Goal: Task Accomplishment & Management: Manage account settings

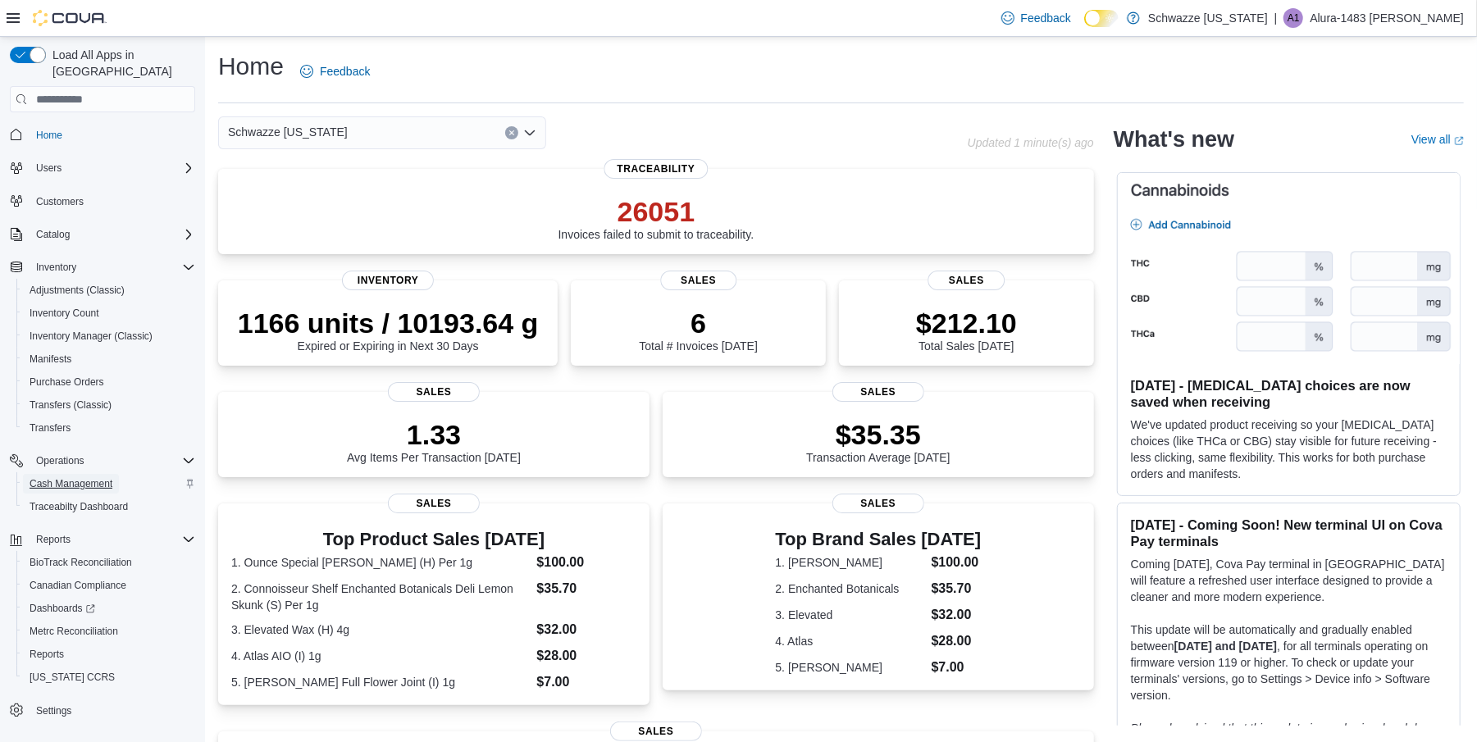
click at [92, 477] on span "Cash Management" at bounding box center [71, 483] width 83 height 13
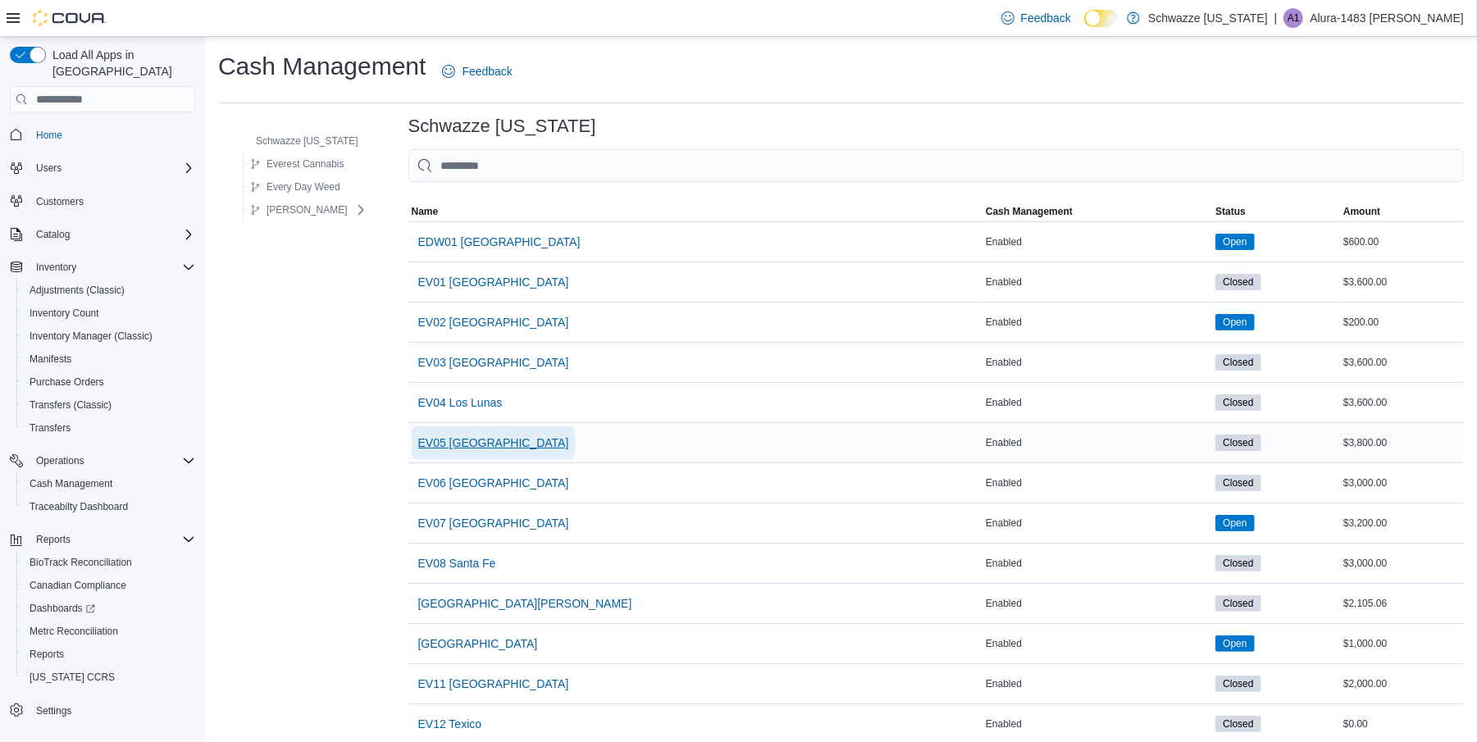
click at [458, 440] on span "EV05 Uptown" at bounding box center [493, 443] width 151 height 16
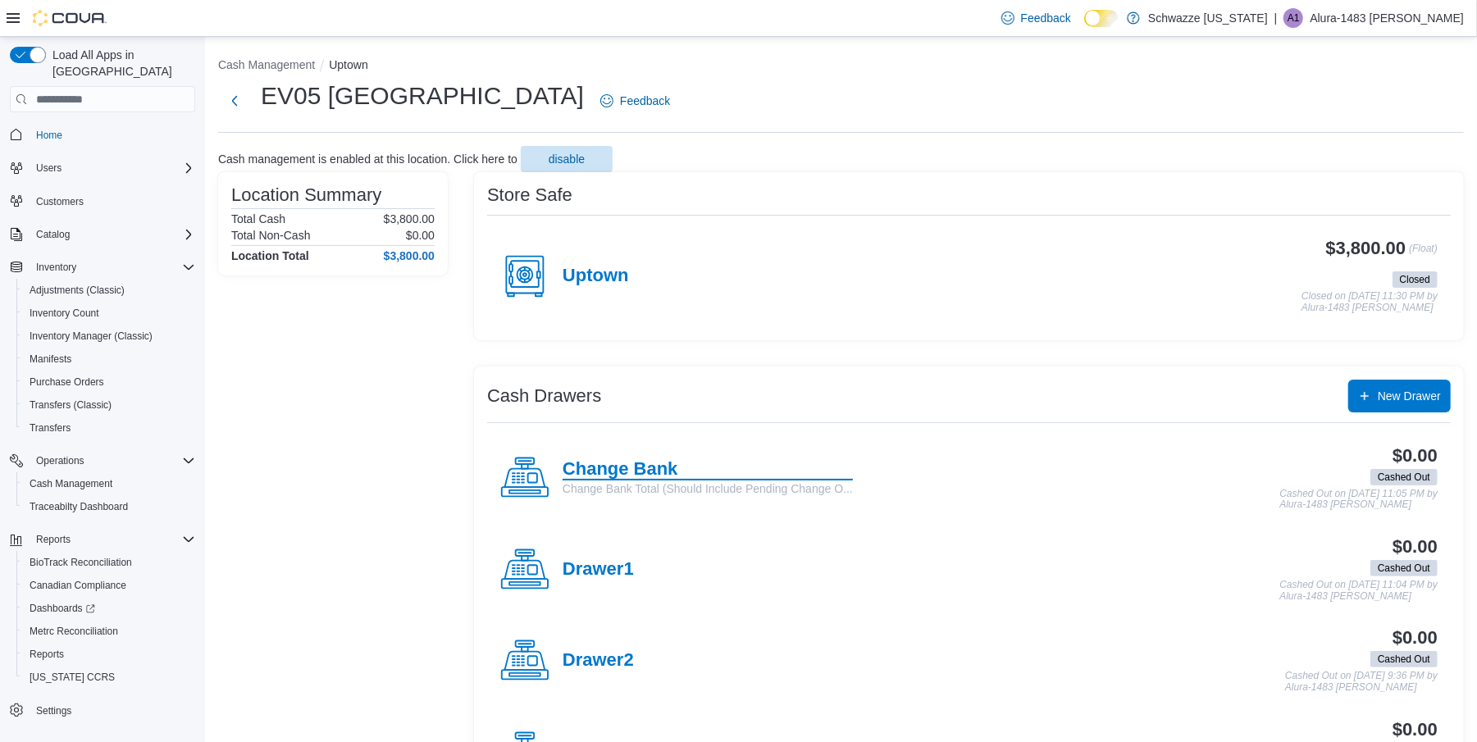
click at [637, 470] on h4 "Change Bank" at bounding box center [708, 469] width 290 height 21
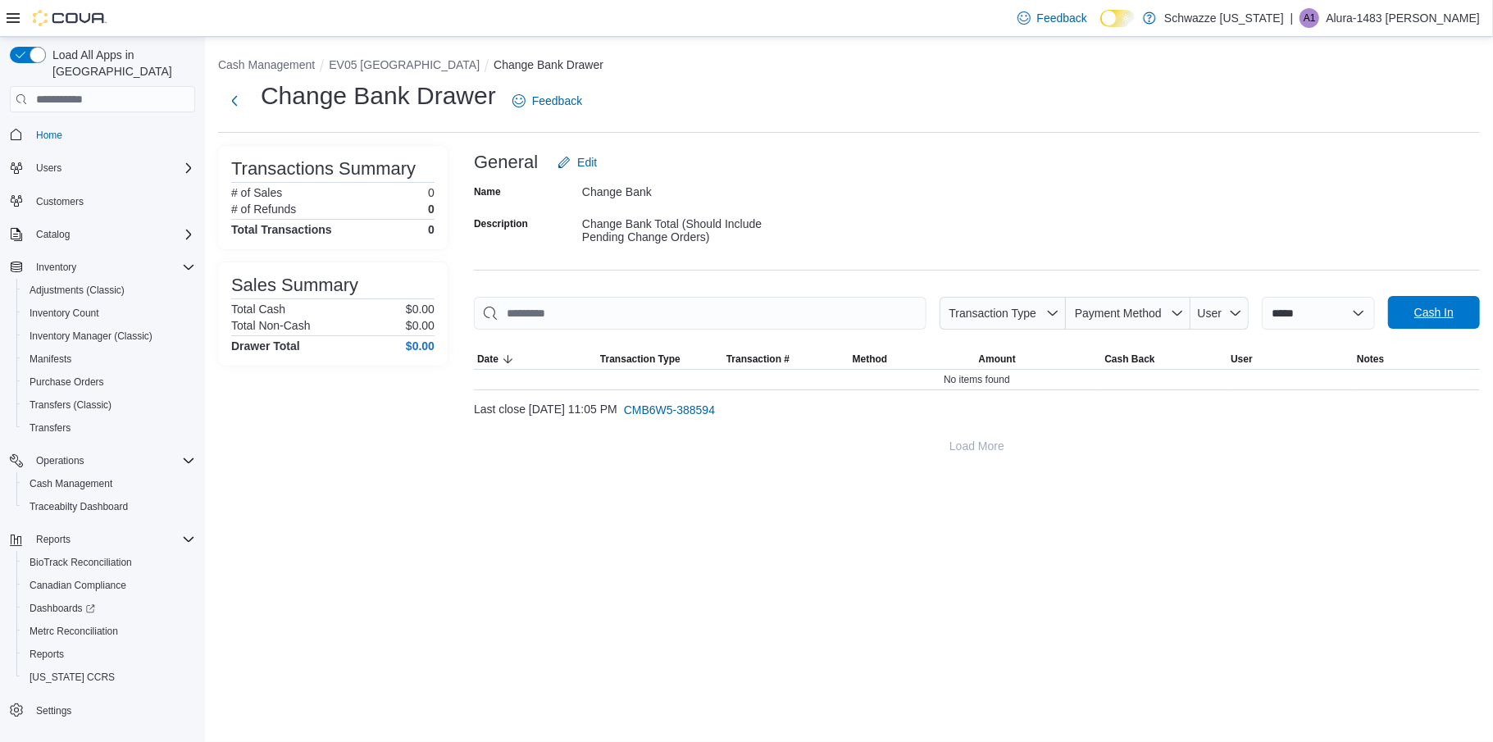
click at [1443, 302] on span "Cash In" at bounding box center [1434, 312] width 72 height 33
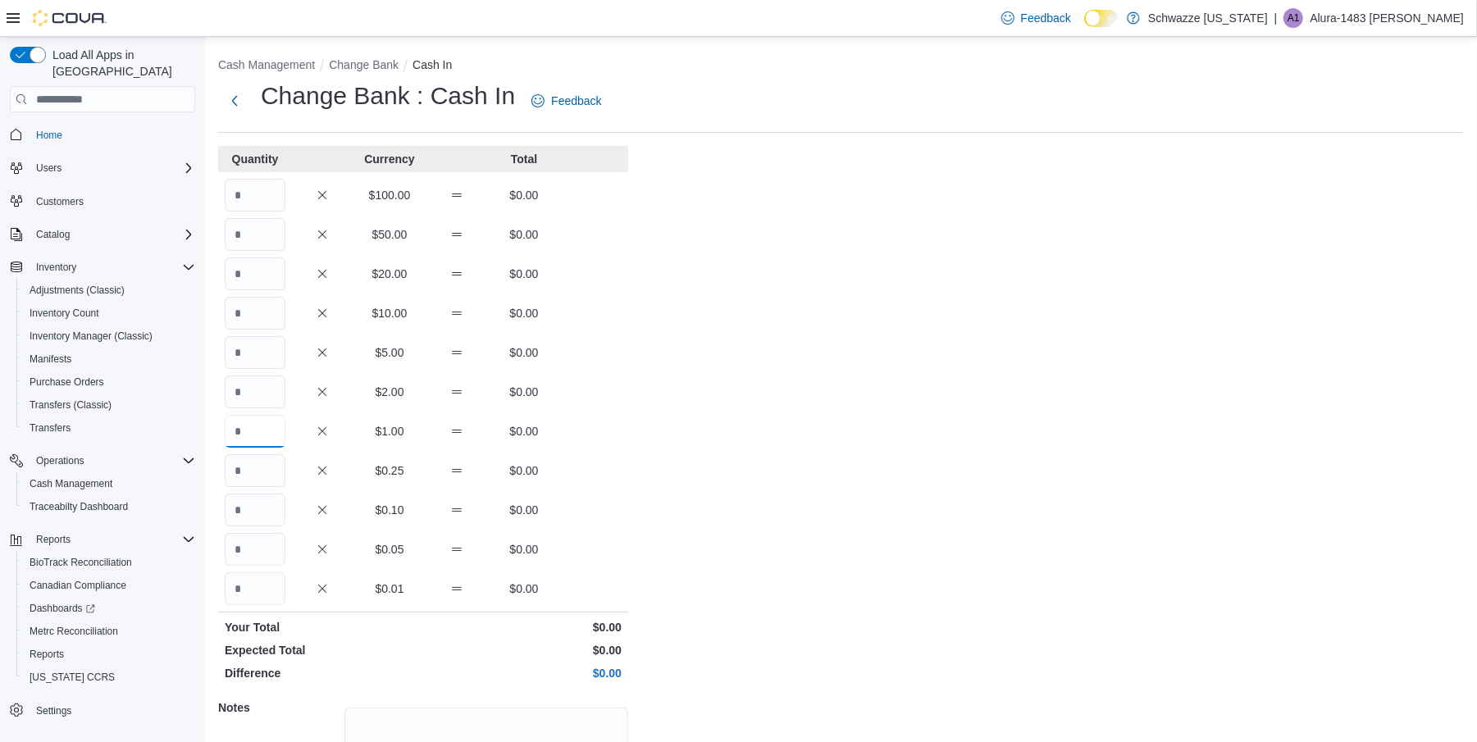
click at [276, 437] on input "Quantity" at bounding box center [255, 431] width 61 height 33
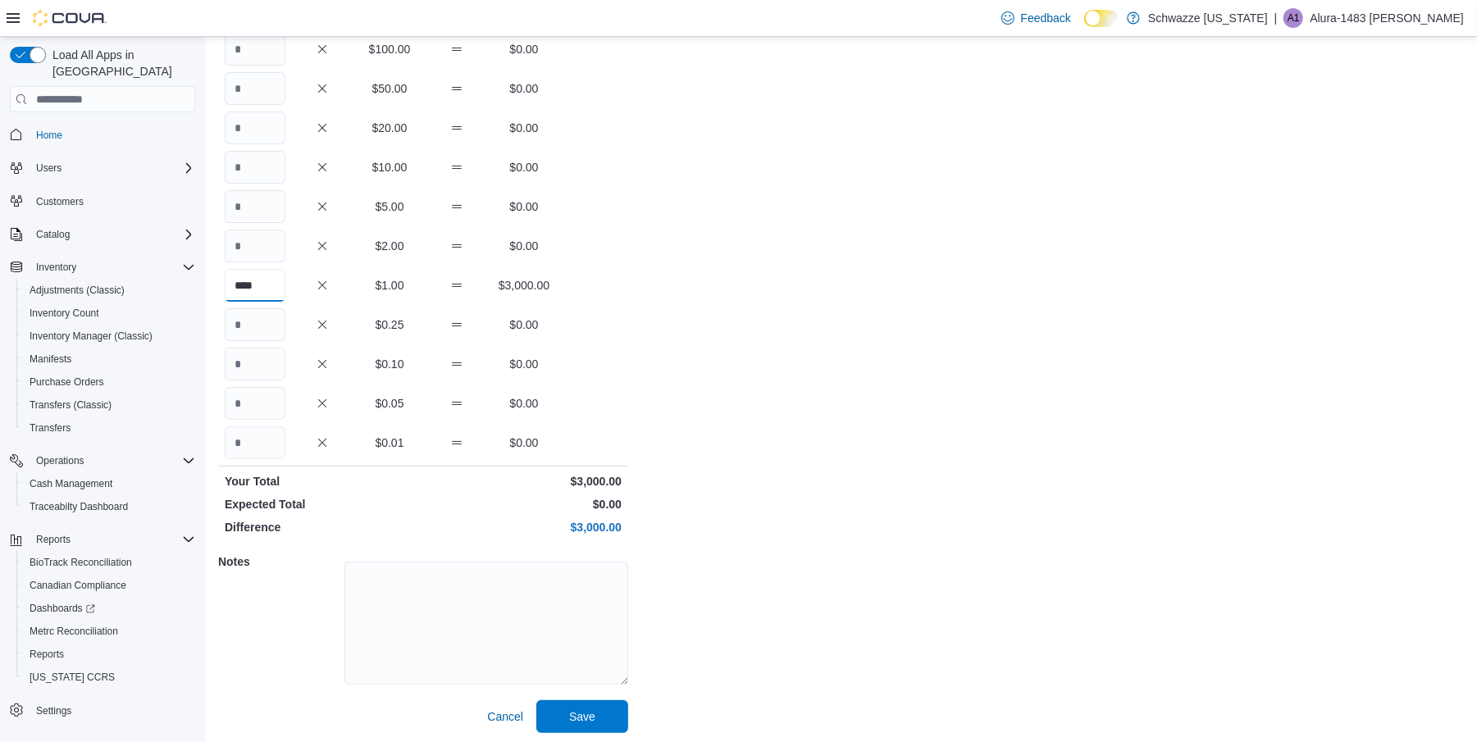
scroll to position [149, 0]
type input "****"
click at [578, 713] on span "Save" at bounding box center [582, 712] width 26 height 16
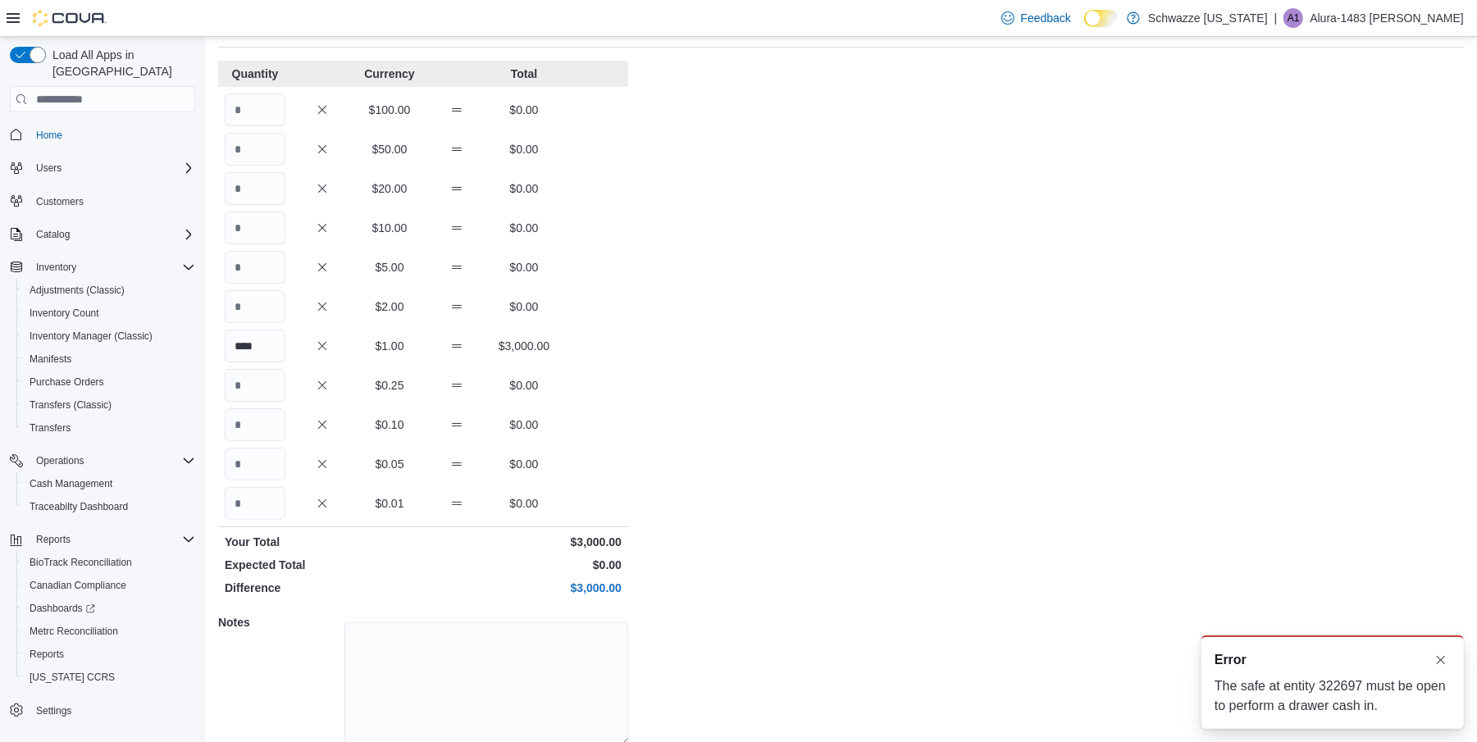
scroll to position [0, 0]
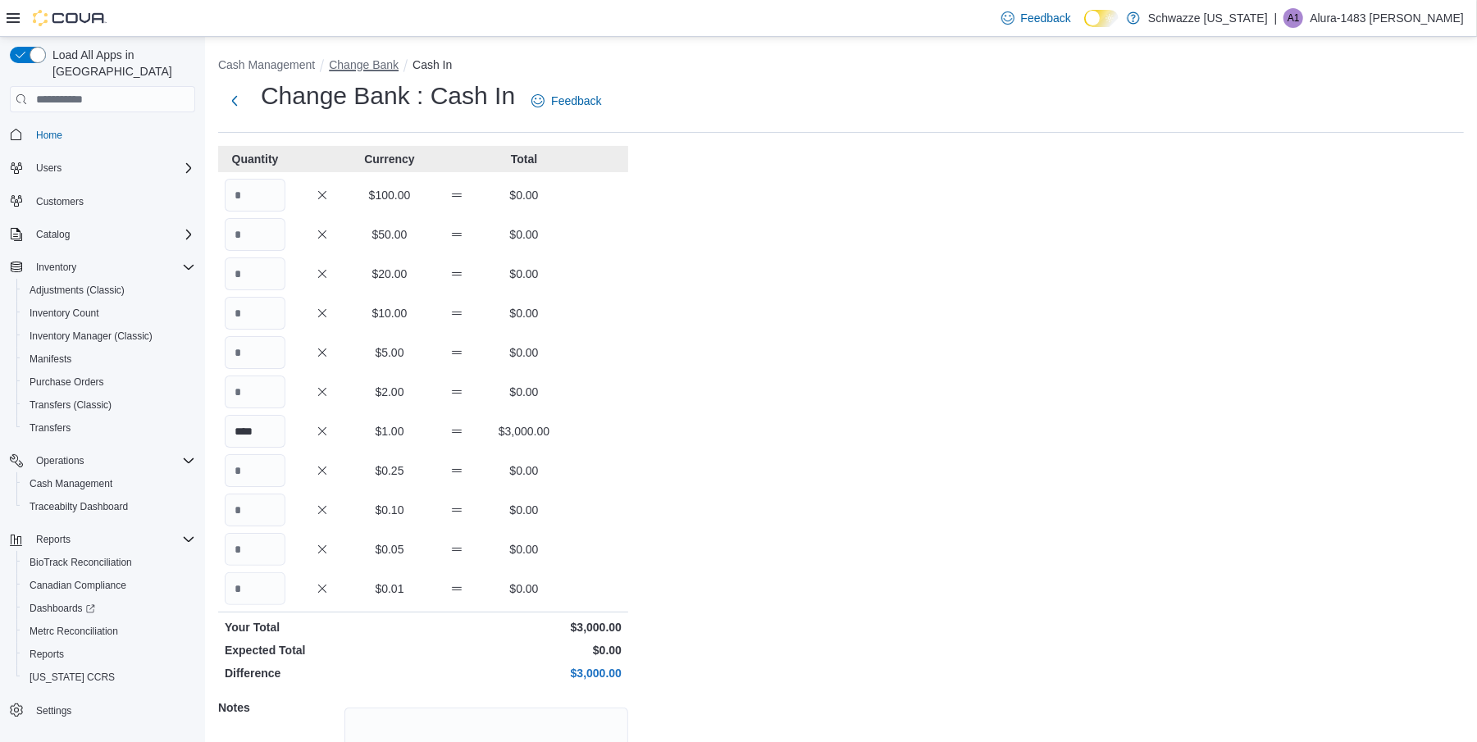
click at [377, 62] on button "Change Bank" at bounding box center [364, 64] width 70 height 13
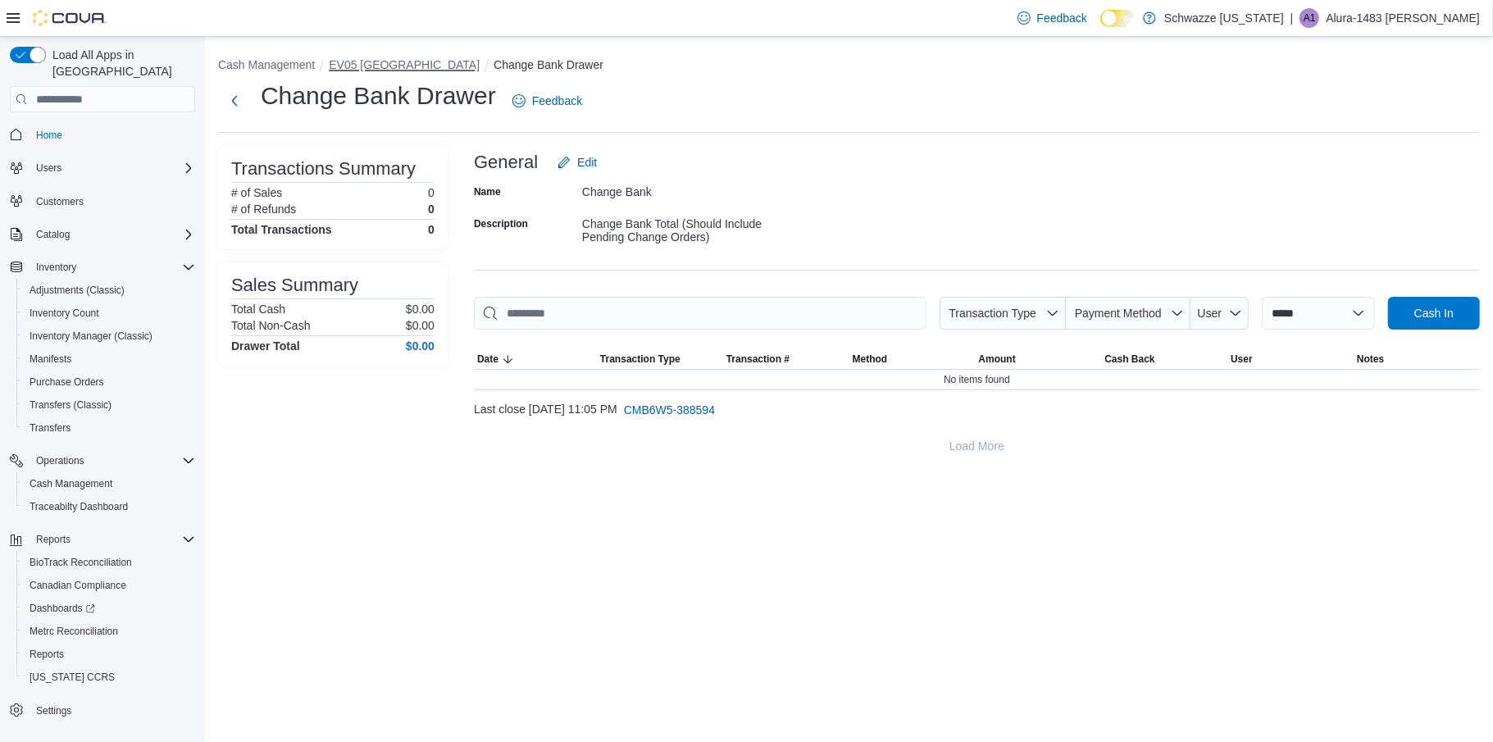
click at [380, 70] on button "EV05 Uptown" at bounding box center [404, 64] width 151 height 13
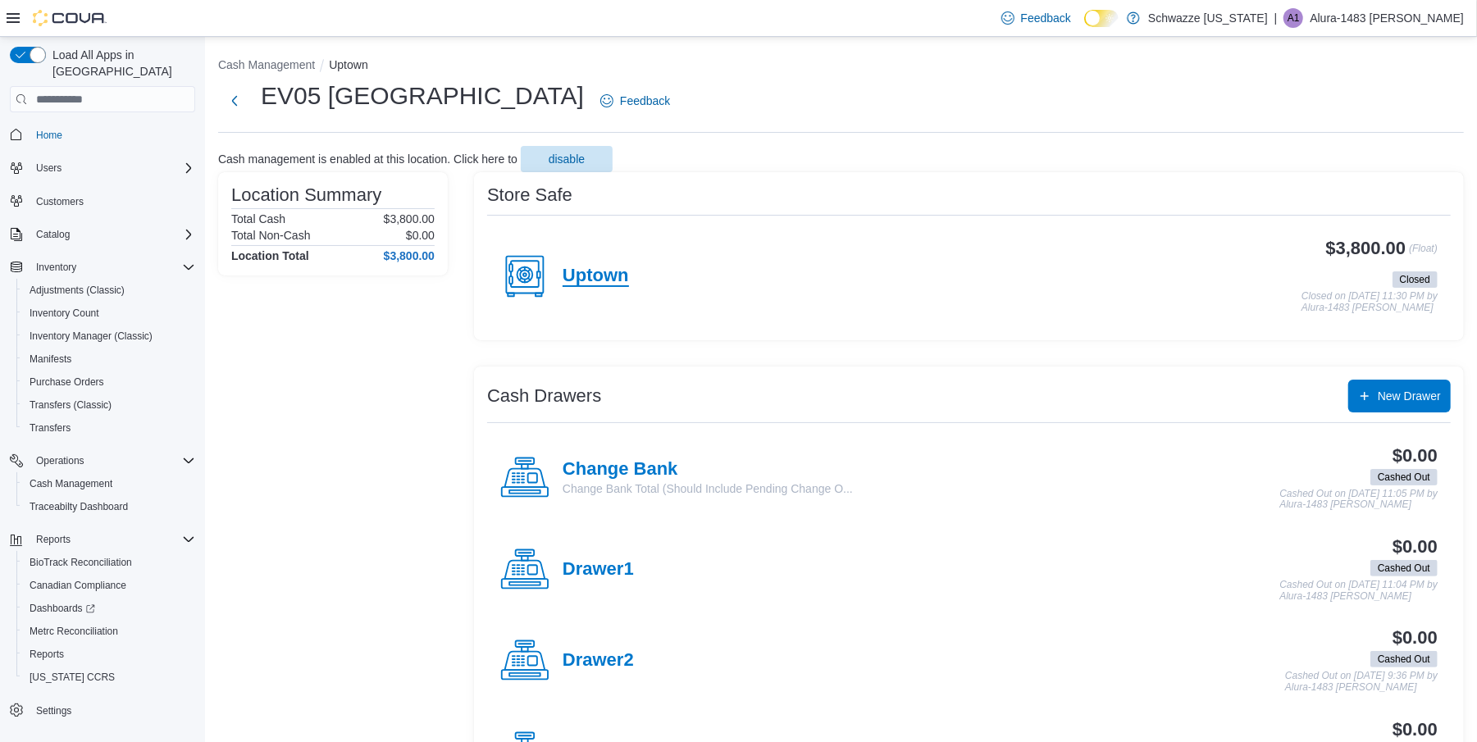
click at [582, 279] on h4 "Uptown" at bounding box center [596, 276] width 66 height 21
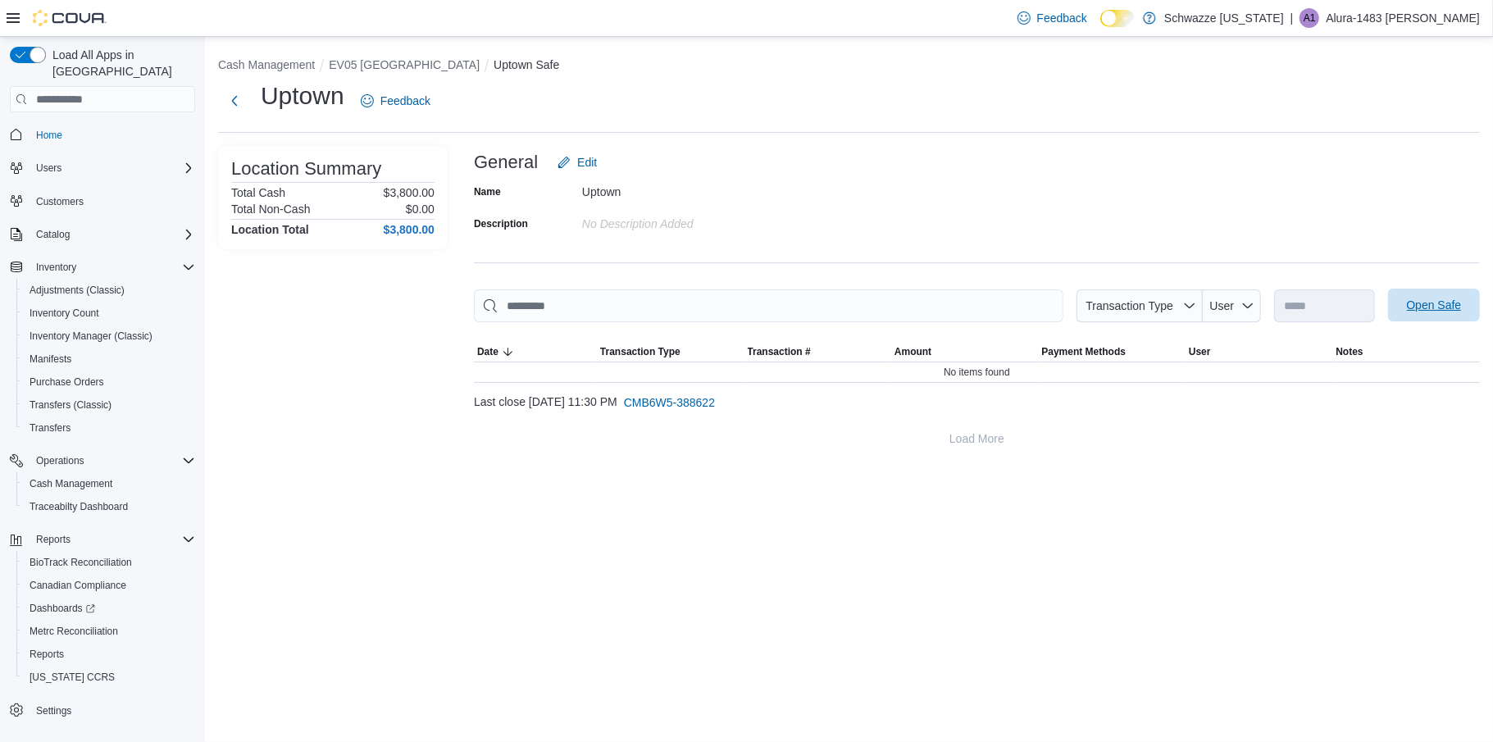
click at [1453, 303] on span "Open Safe" at bounding box center [1434, 305] width 55 height 16
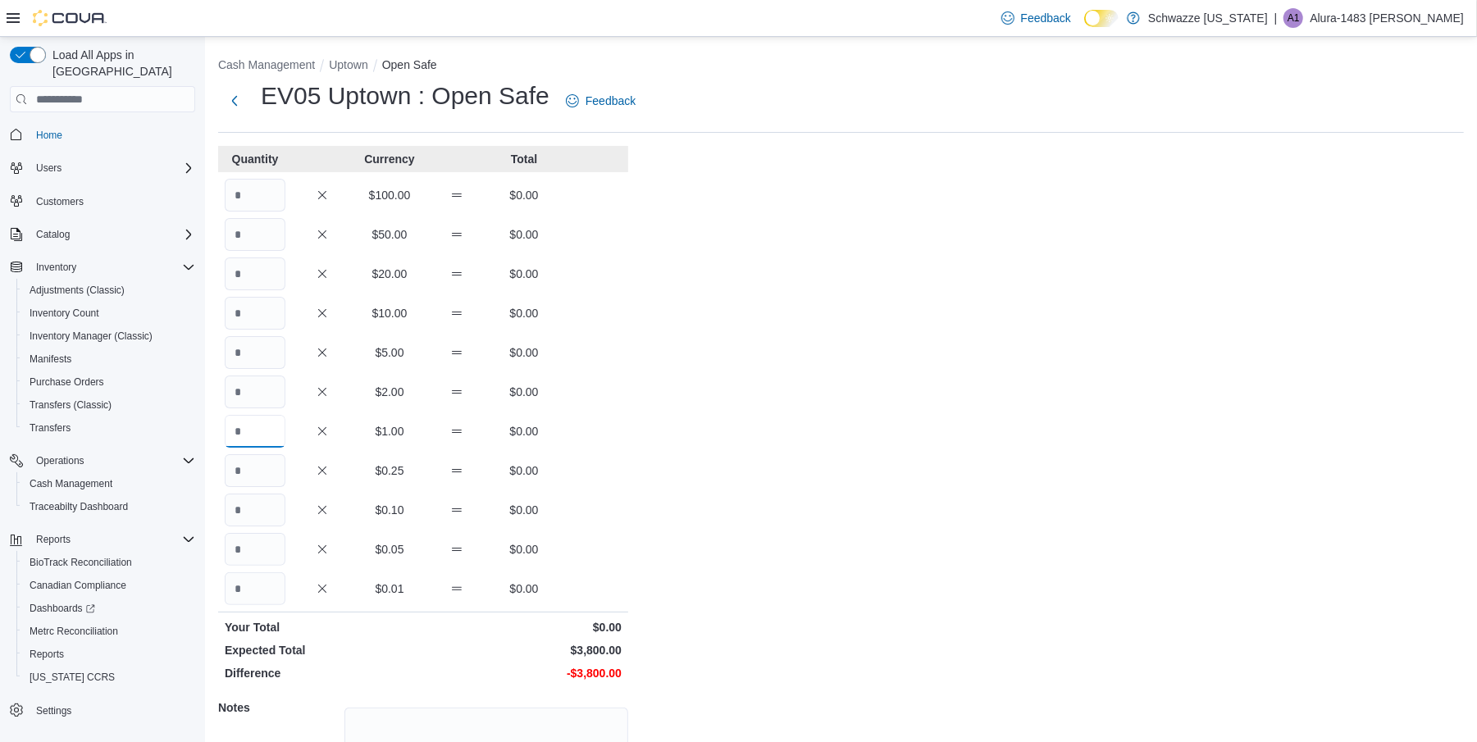
click at [250, 436] on input "Quantity" at bounding box center [255, 431] width 61 height 33
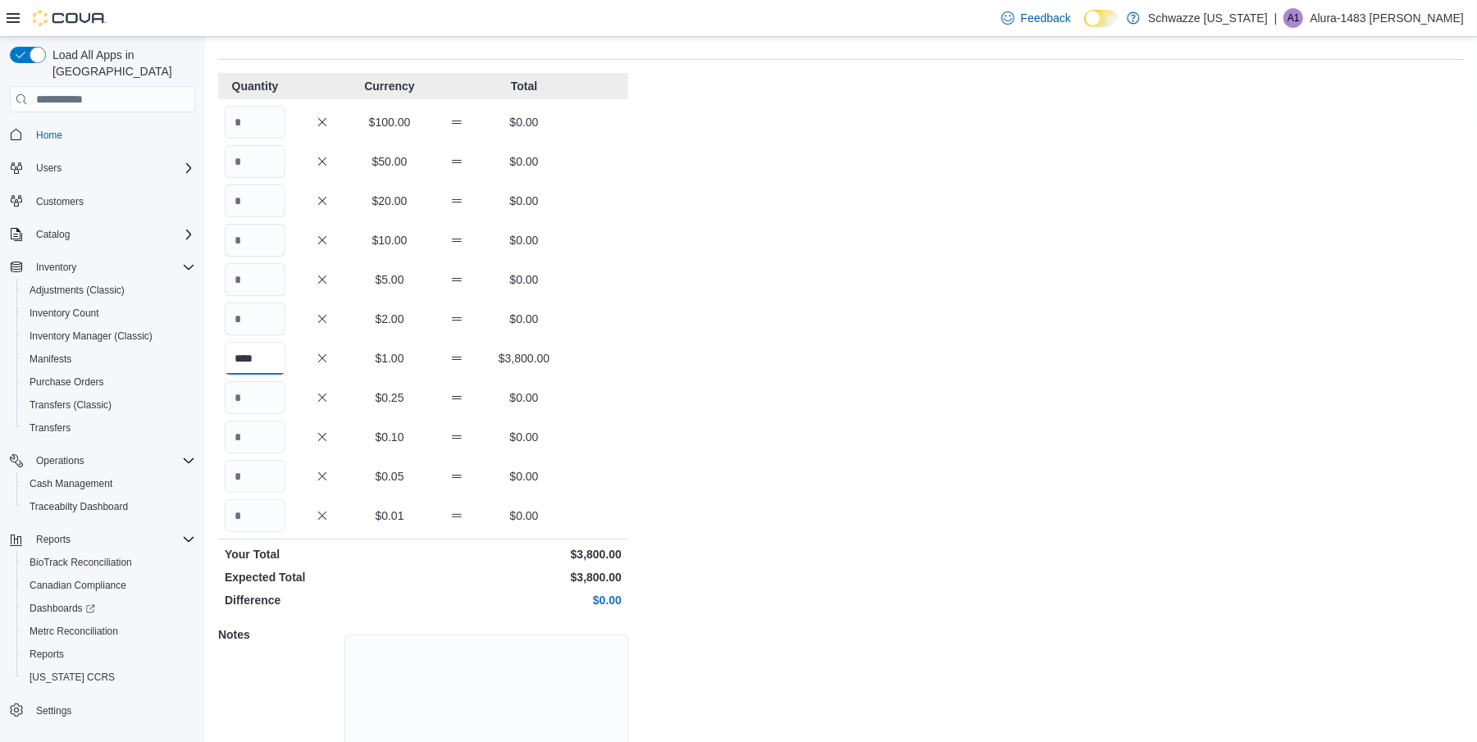
scroll to position [149, 0]
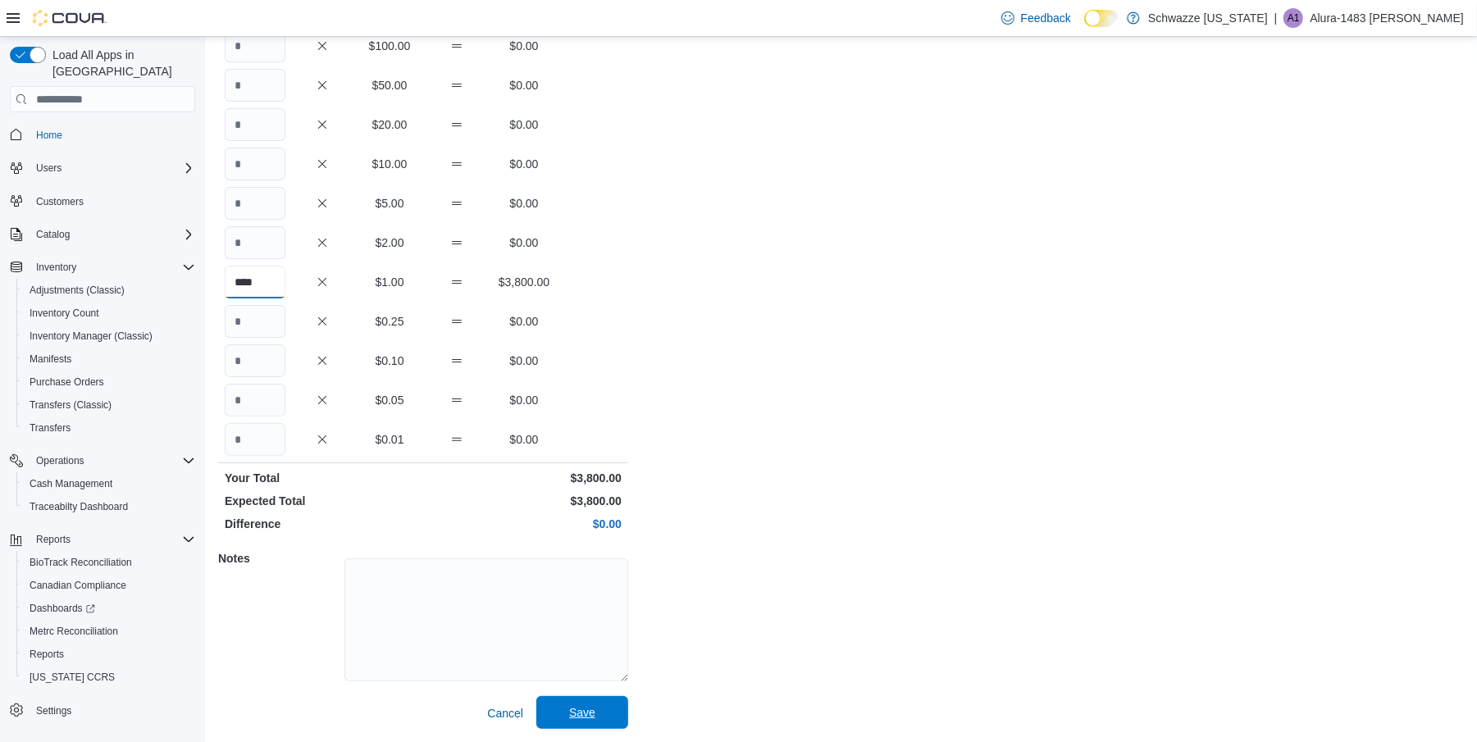
type input "****"
click at [608, 709] on span "Save" at bounding box center [582, 712] width 72 height 33
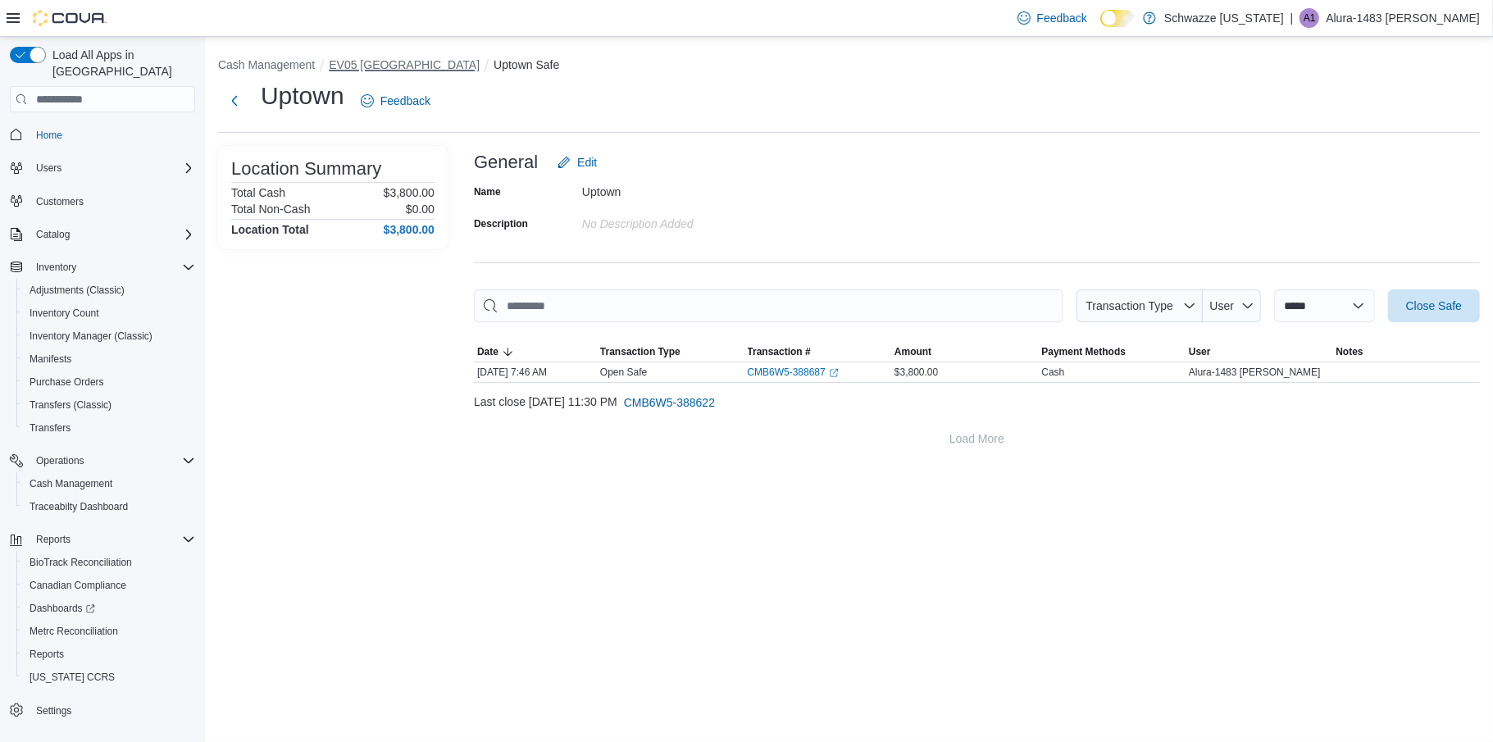
click at [387, 59] on button "EV05 Uptown" at bounding box center [404, 64] width 151 height 13
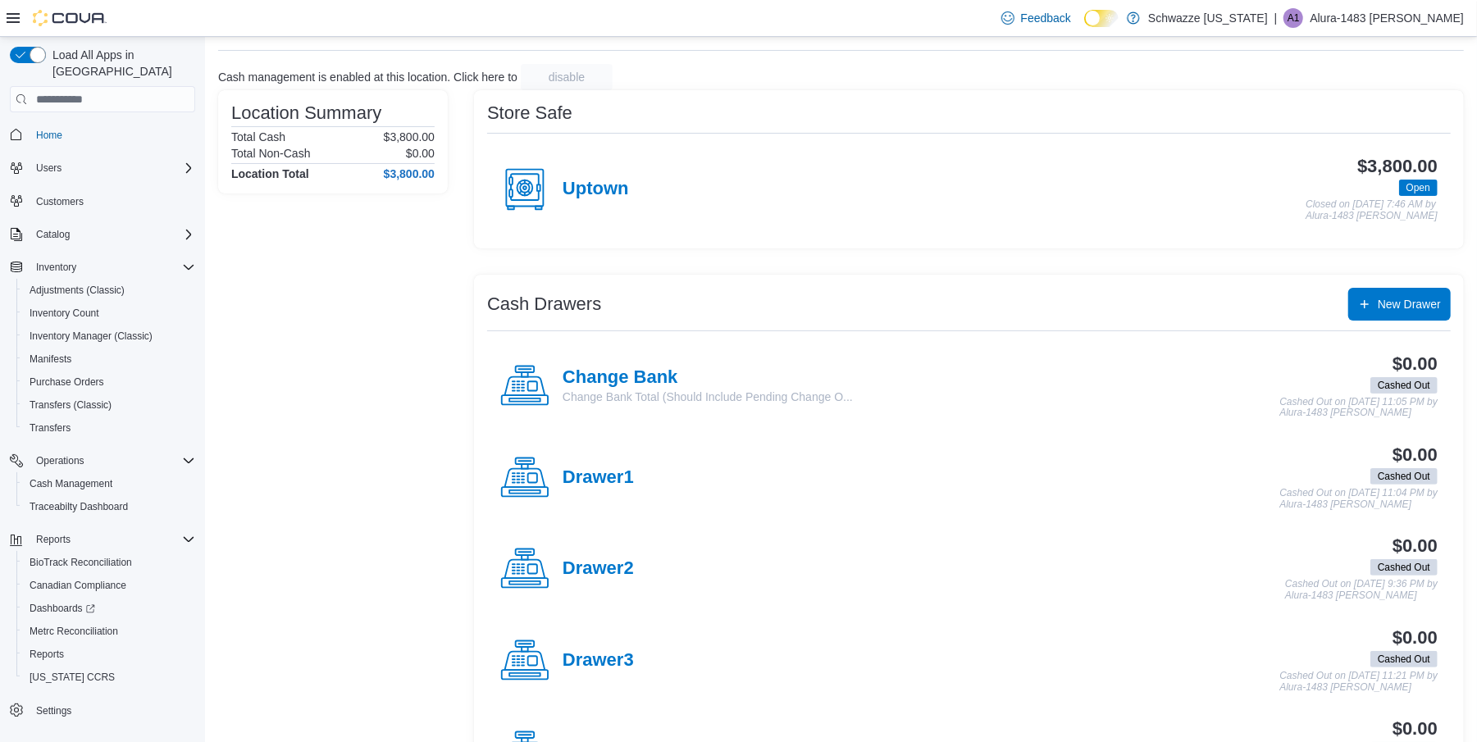
scroll to position [109, 0]
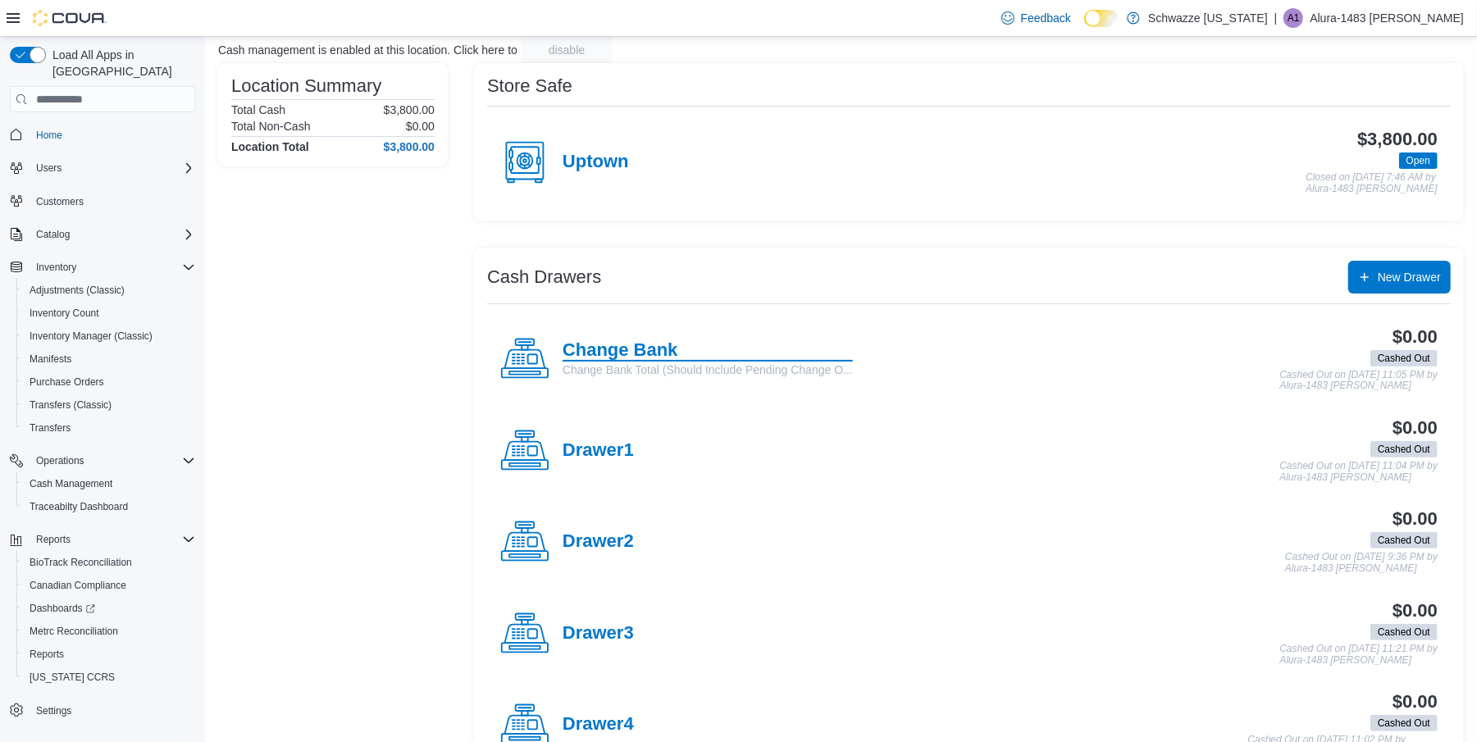
click at [612, 348] on h4 "Change Bank" at bounding box center [708, 350] width 290 height 21
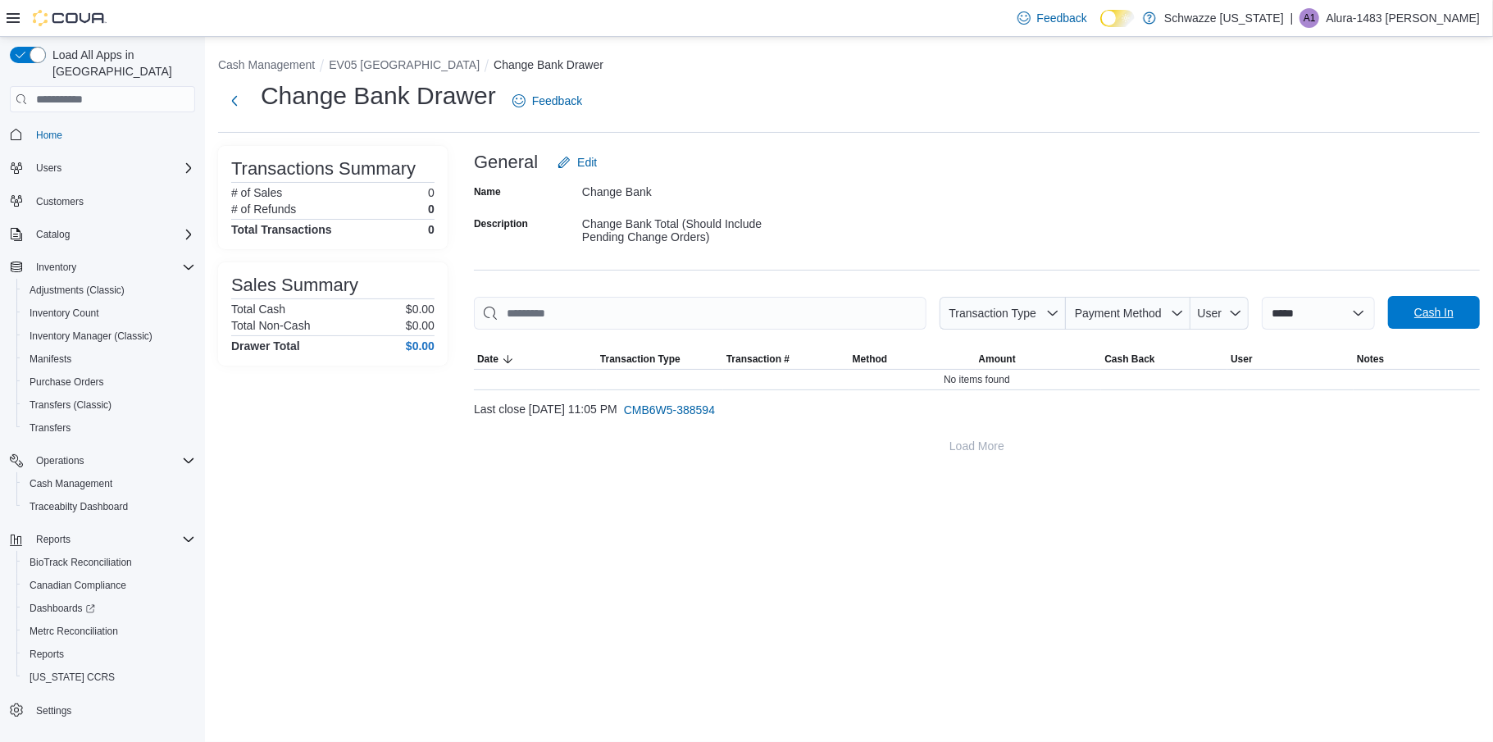
click at [1422, 315] on span "Cash In" at bounding box center [1434, 312] width 39 height 16
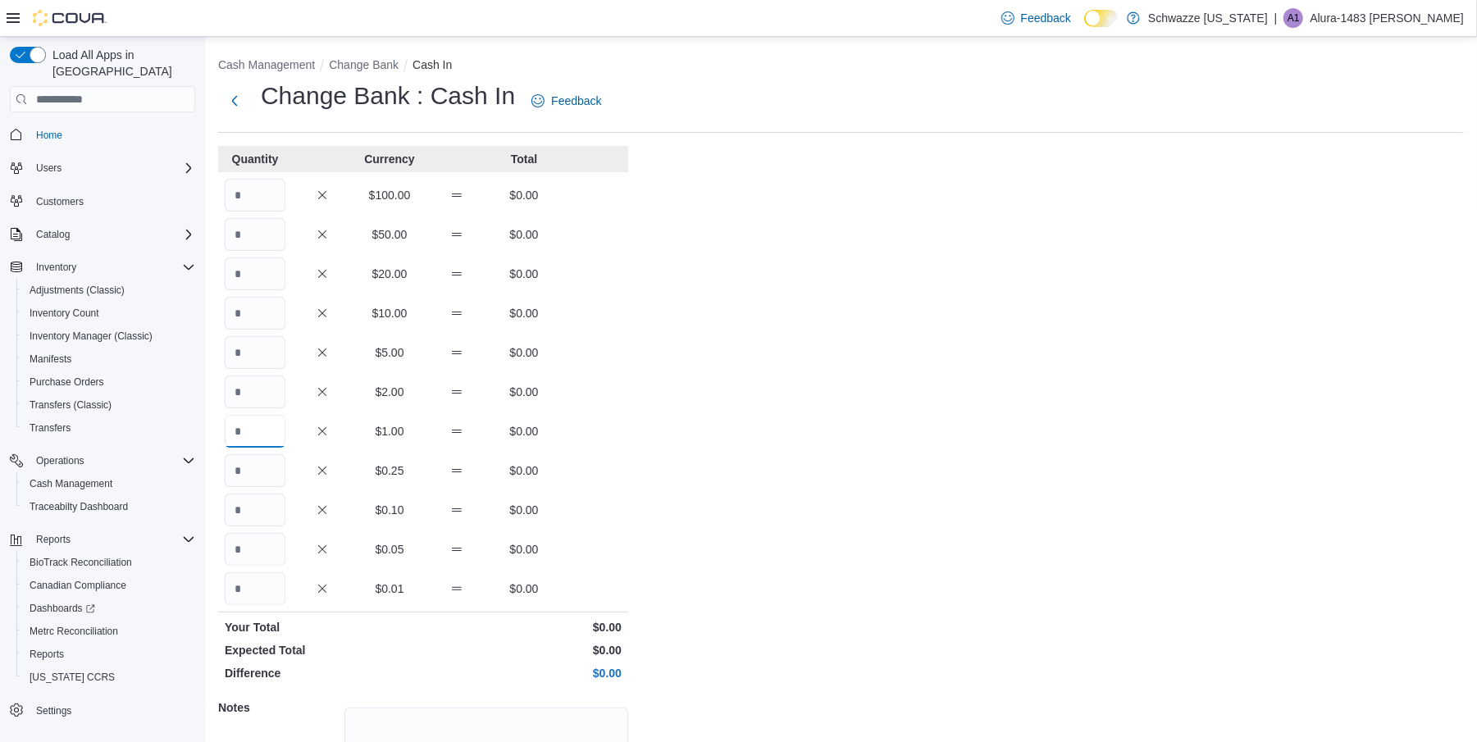
click at [251, 431] on input "Quantity" at bounding box center [255, 431] width 61 height 33
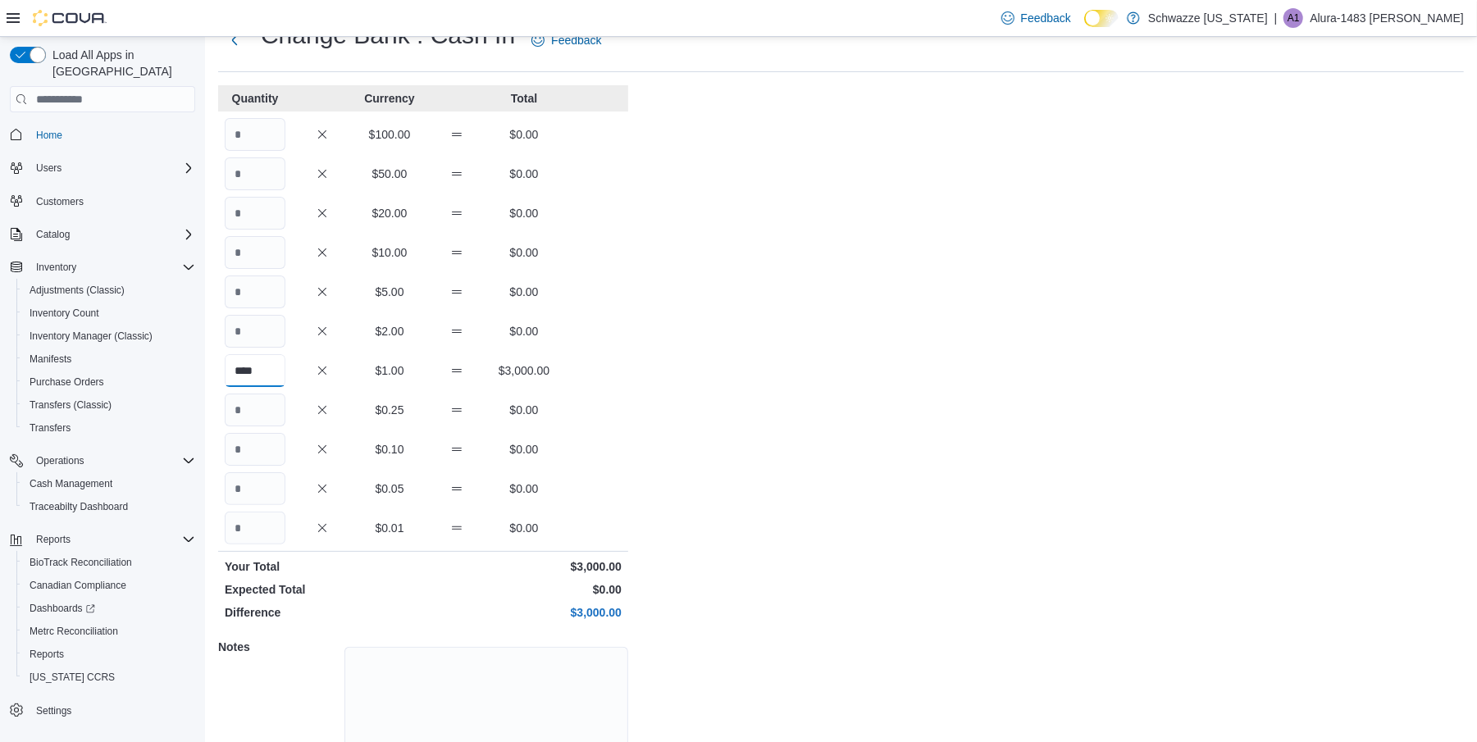
scroll to position [149, 0]
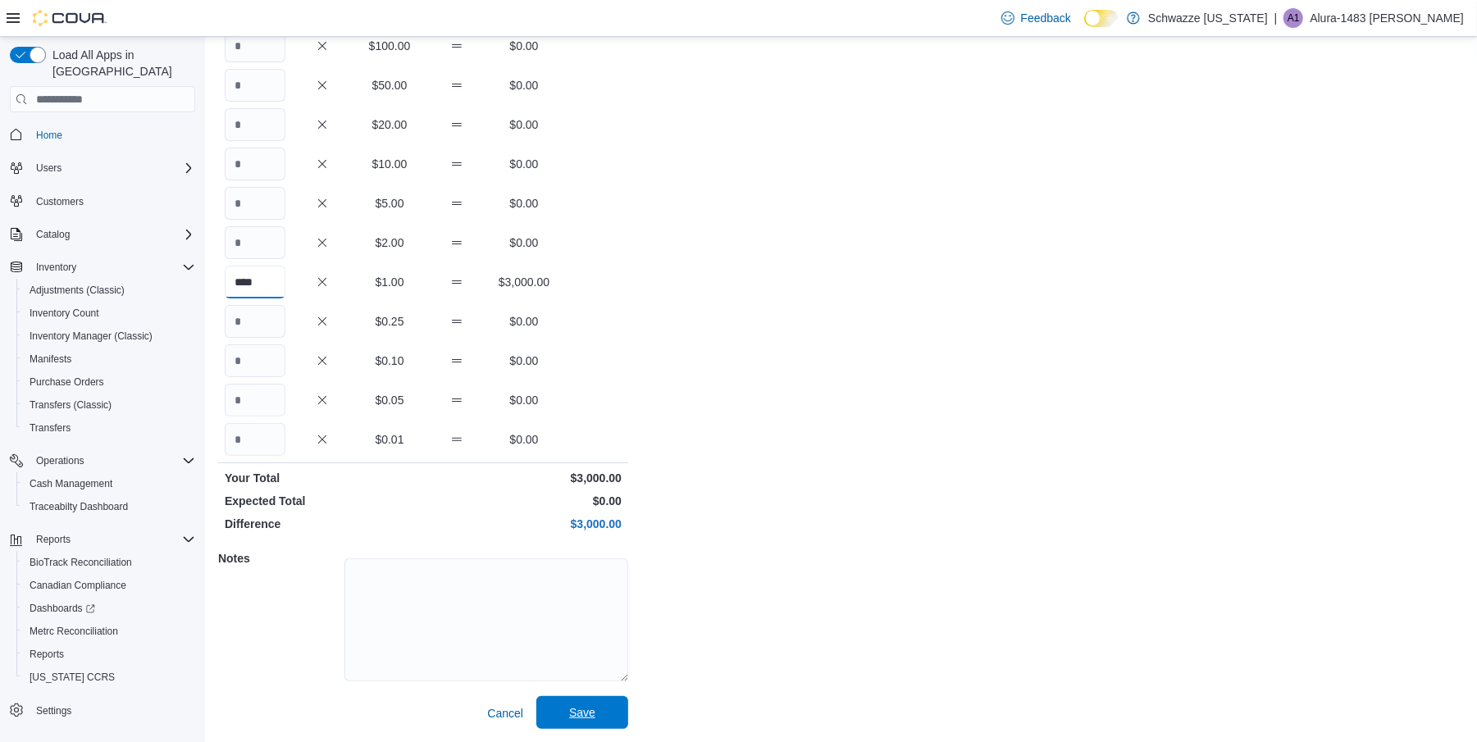
type input "****"
click at [597, 709] on span "Save" at bounding box center [582, 712] width 72 height 33
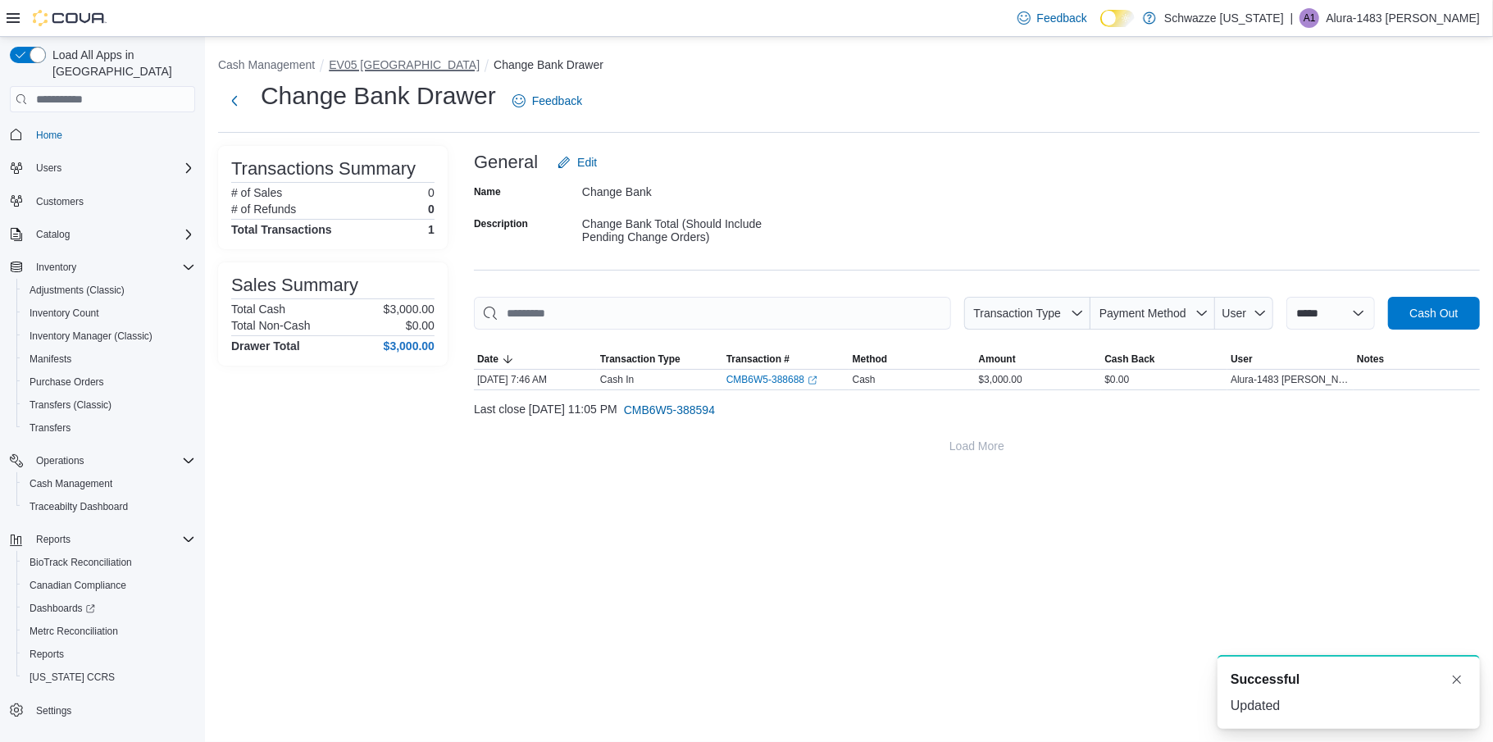
click at [371, 67] on button "EV05 Uptown" at bounding box center [404, 64] width 151 height 13
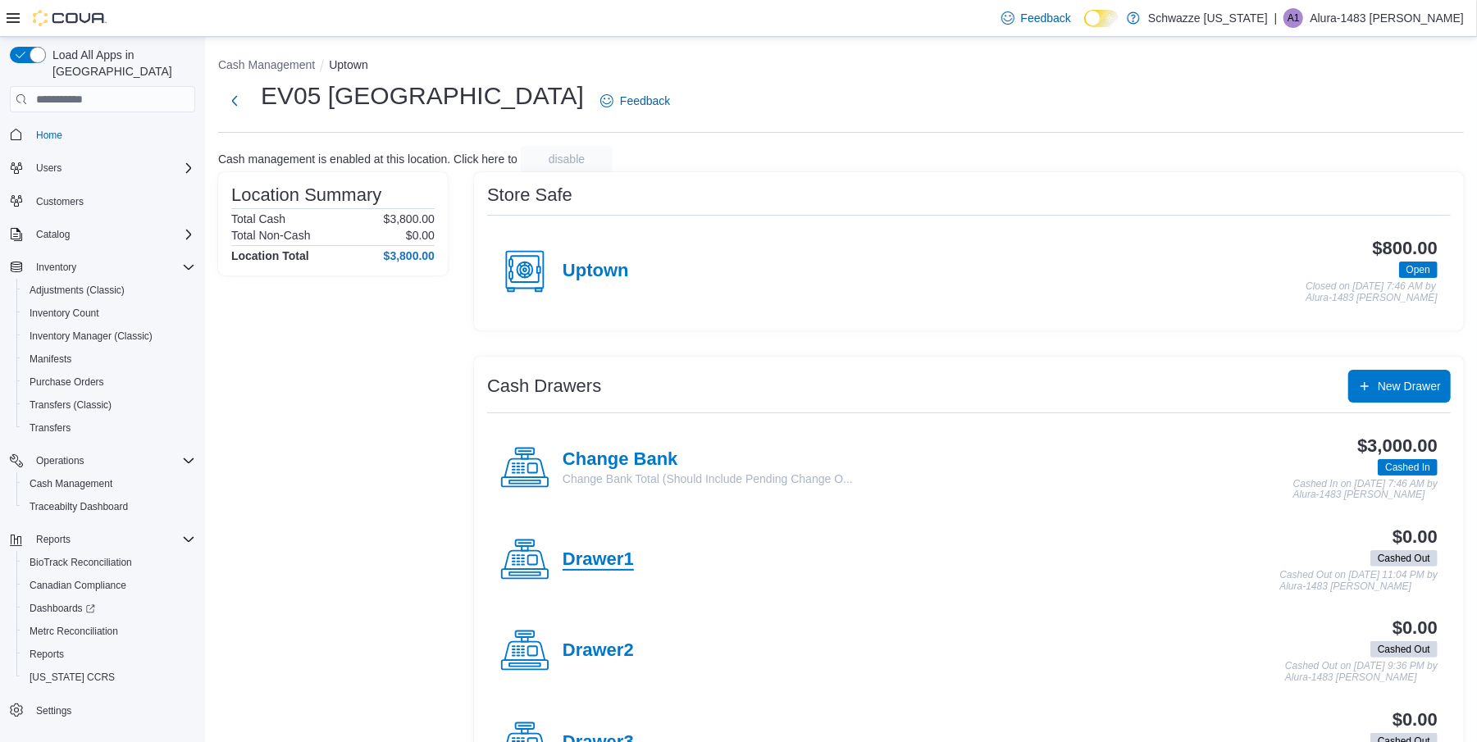
click at [610, 558] on h4 "Drawer1" at bounding box center [598, 559] width 71 height 21
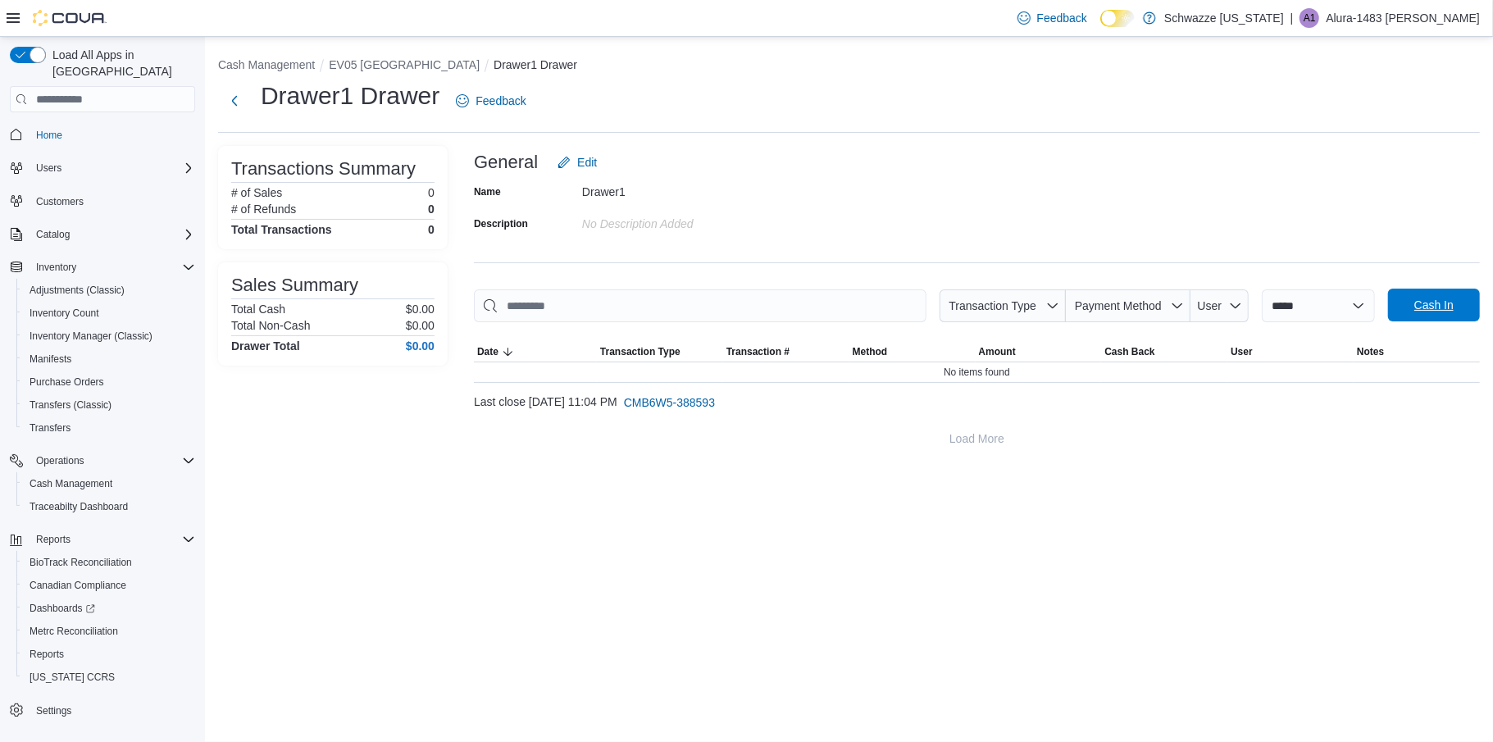
click at [1405, 310] on span "Cash In" at bounding box center [1434, 305] width 72 height 33
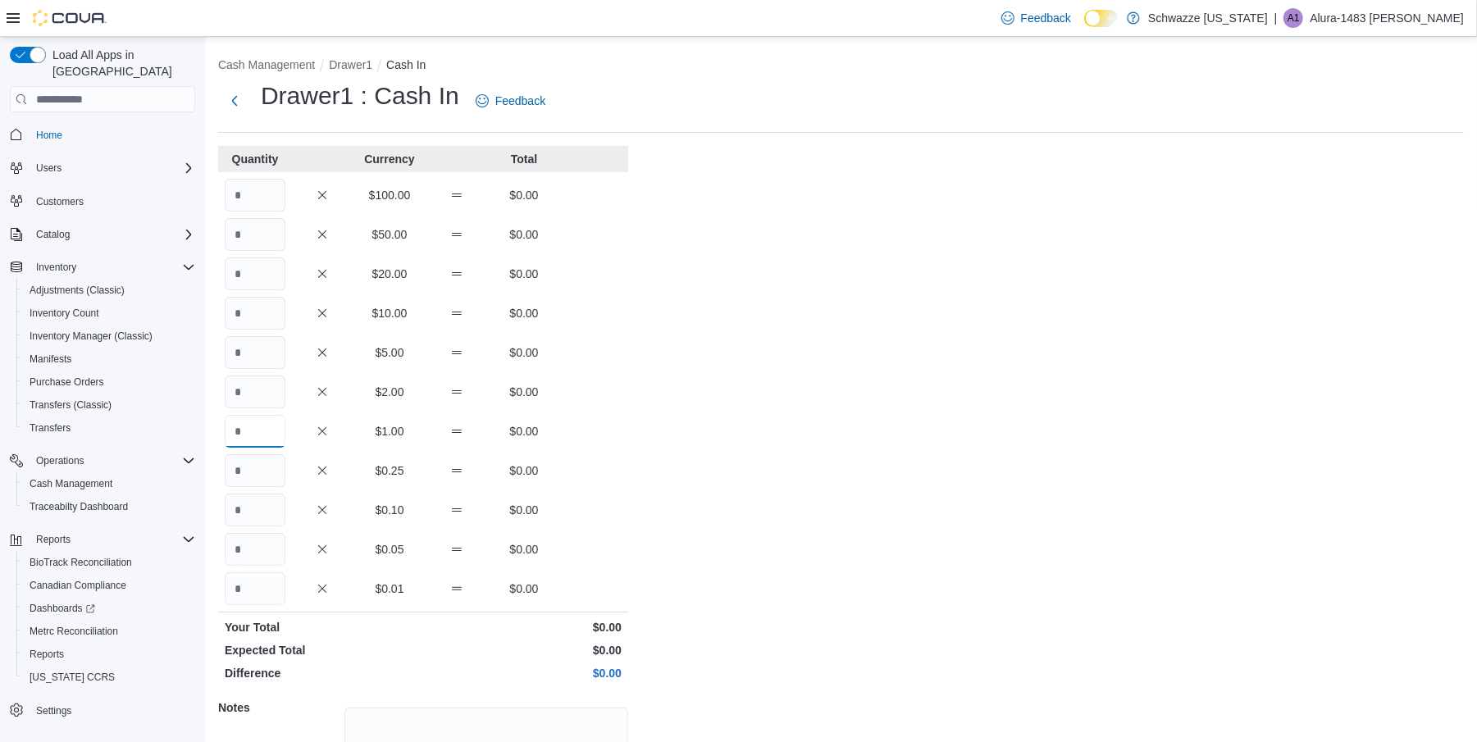
click at [241, 437] on input "Quantity" at bounding box center [255, 431] width 61 height 33
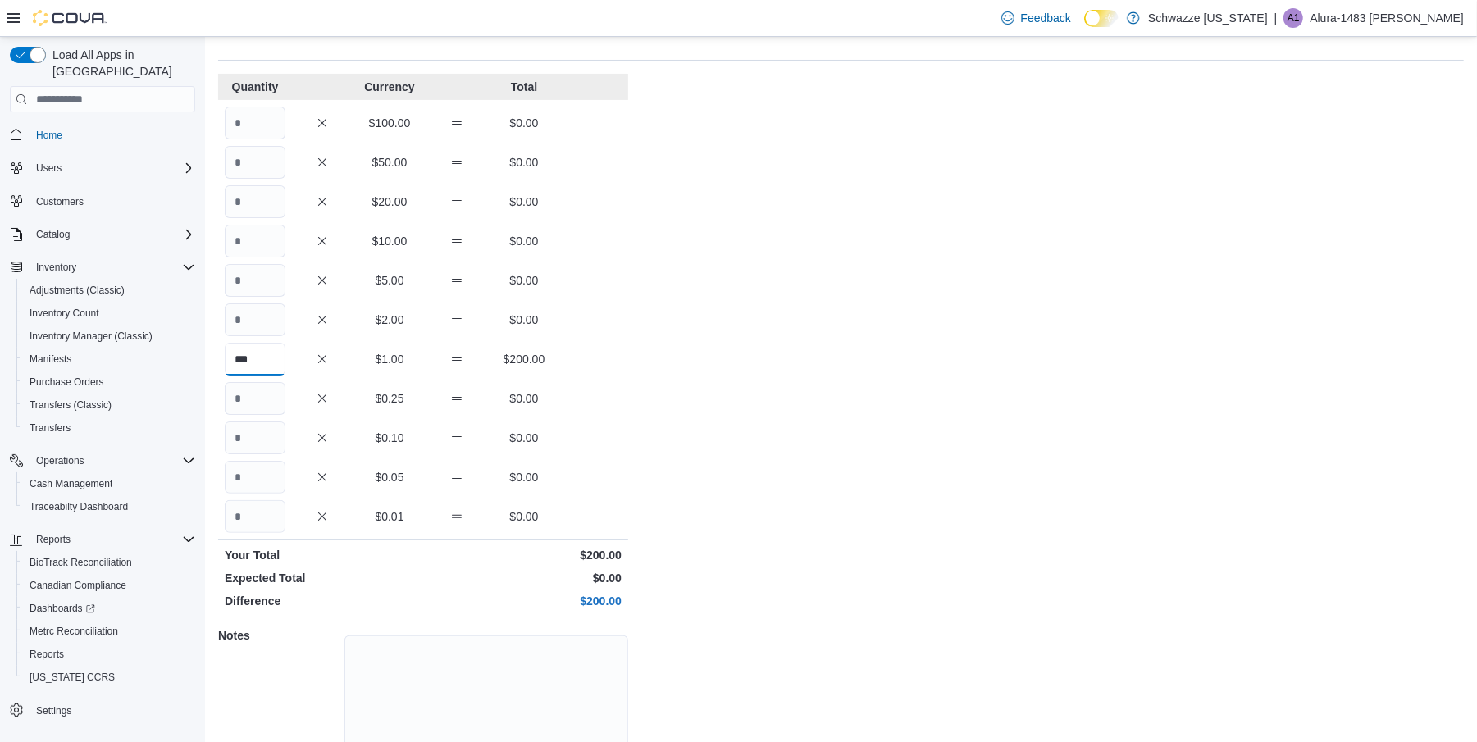
scroll to position [149, 0]
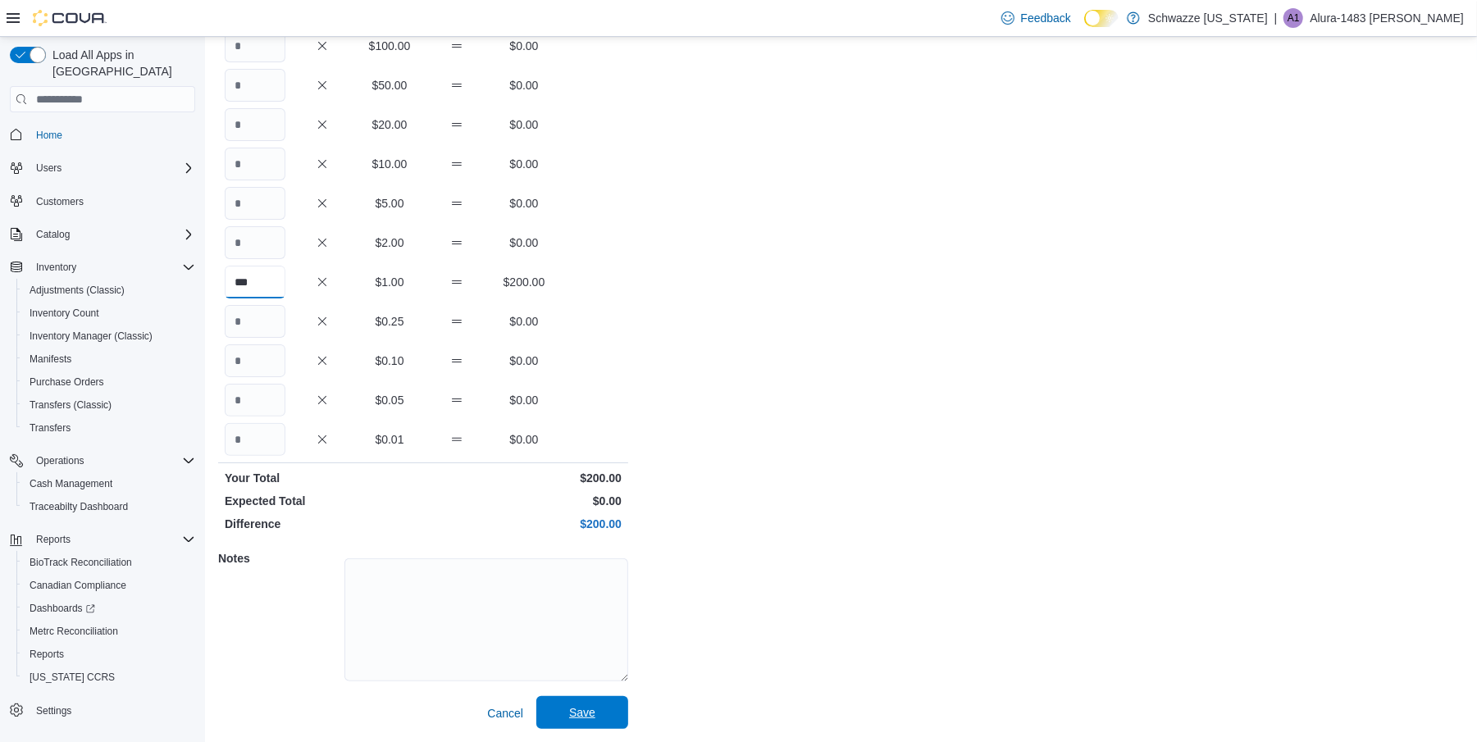
type input "***"
click at [597, 713] on span "Save" at bounding box center [582, 712] width 72 height 33
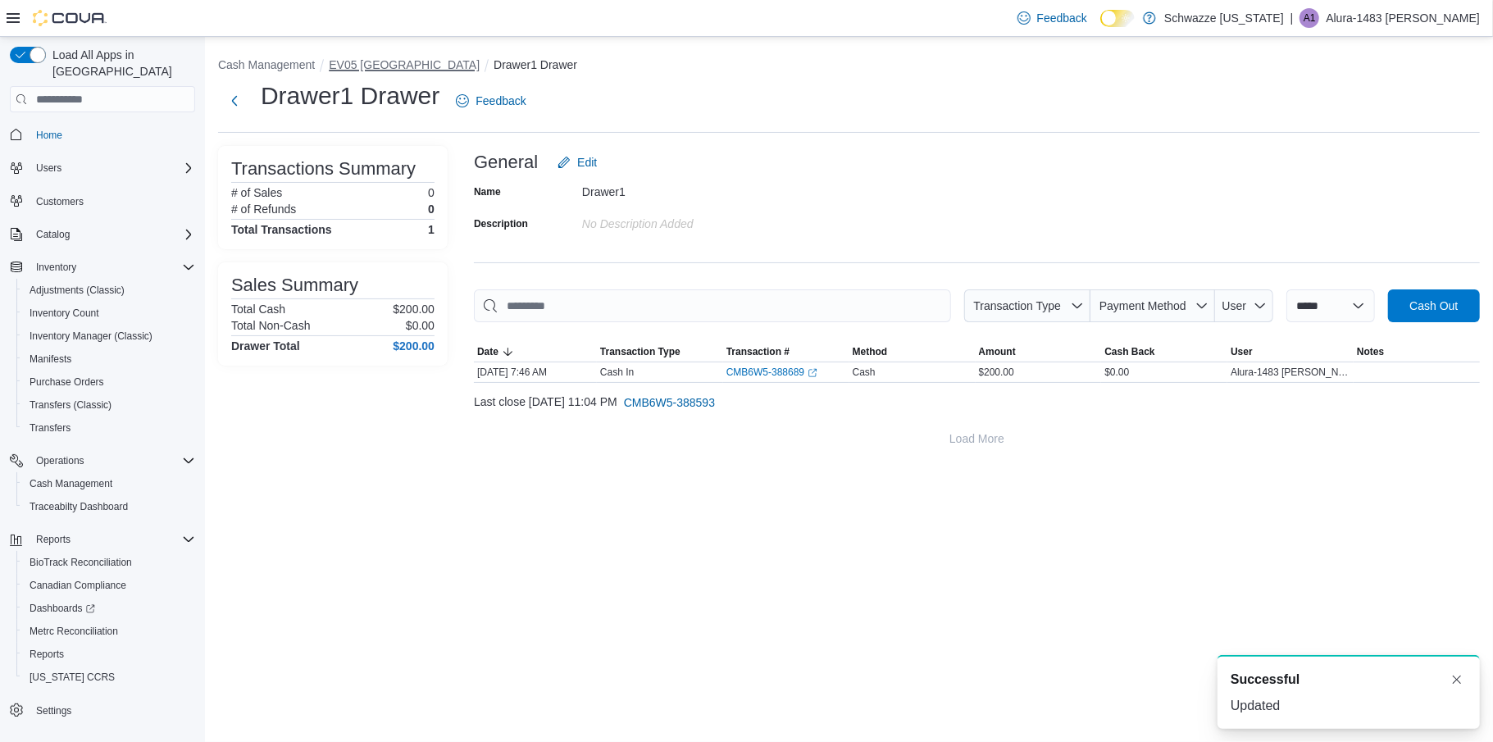
click at [371, 69] on button "EV05 Uptown" at bounding box center [404, 64] width 151 height 13
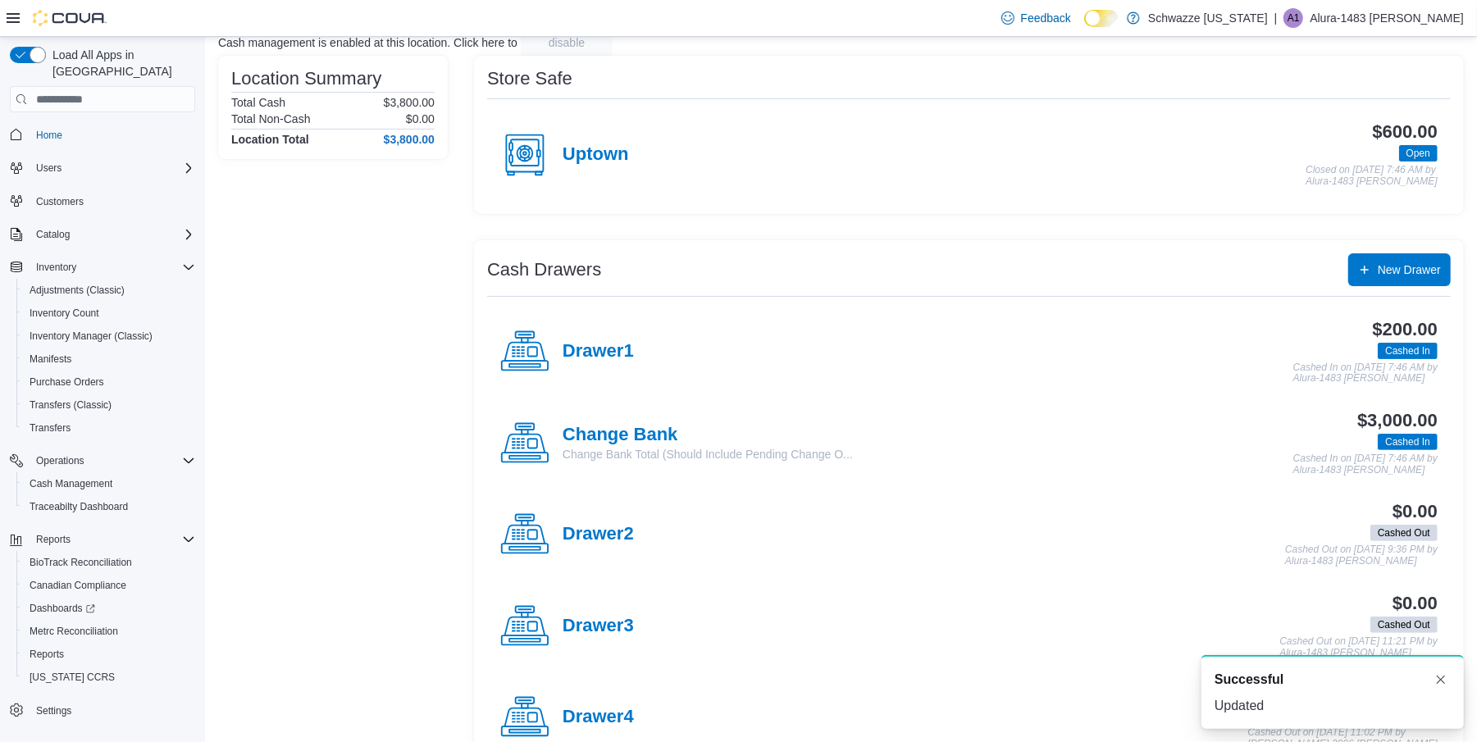
scroll to position [136, 0]
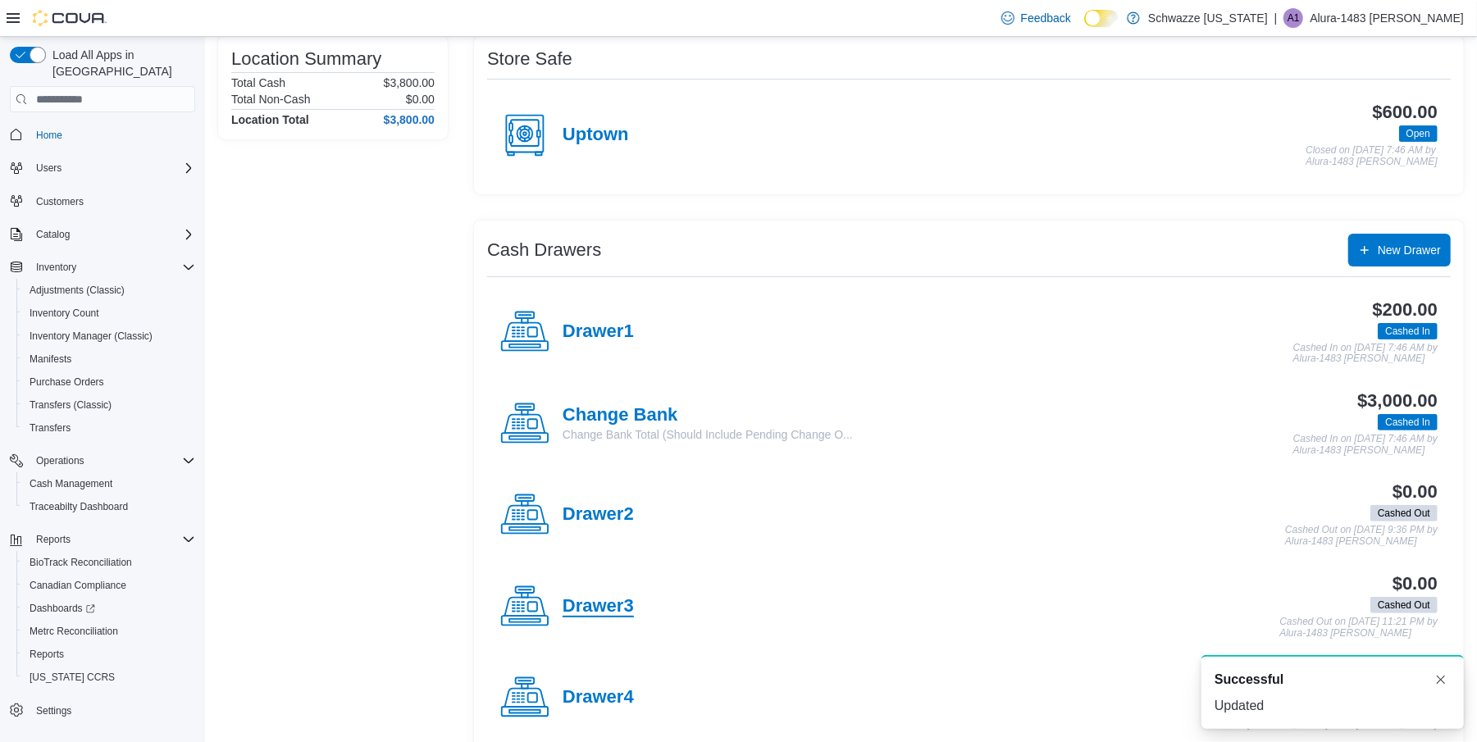
click at [608, 602] on h4 "Drawer3" at bounding box center [598, 606] width 71 height 21
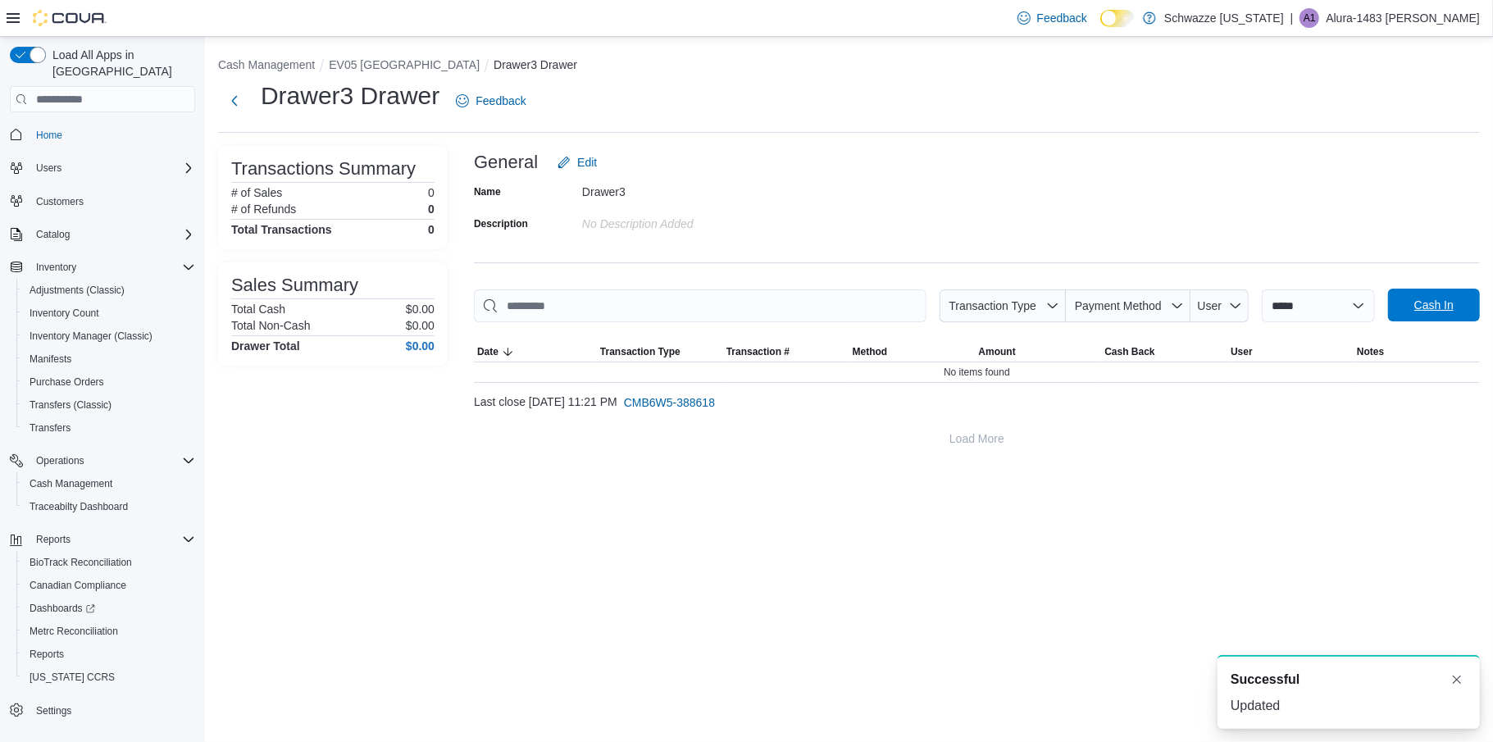
click at [1443, 305] on span "Cash In" at bounding box center [1434, 305] width 39 height 16
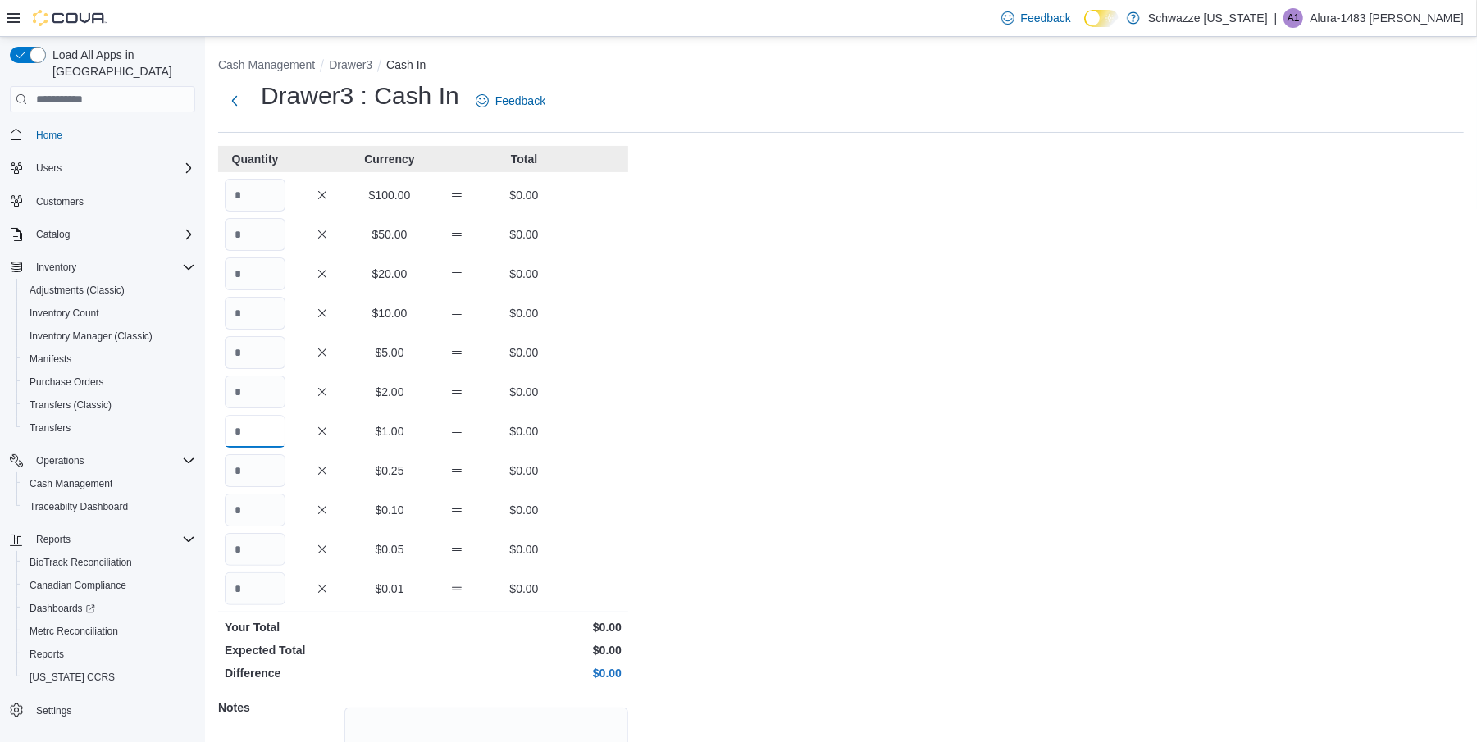
click at [269, 421] on input "Quantity" at bounding box center [255, 431] width 61 height 33
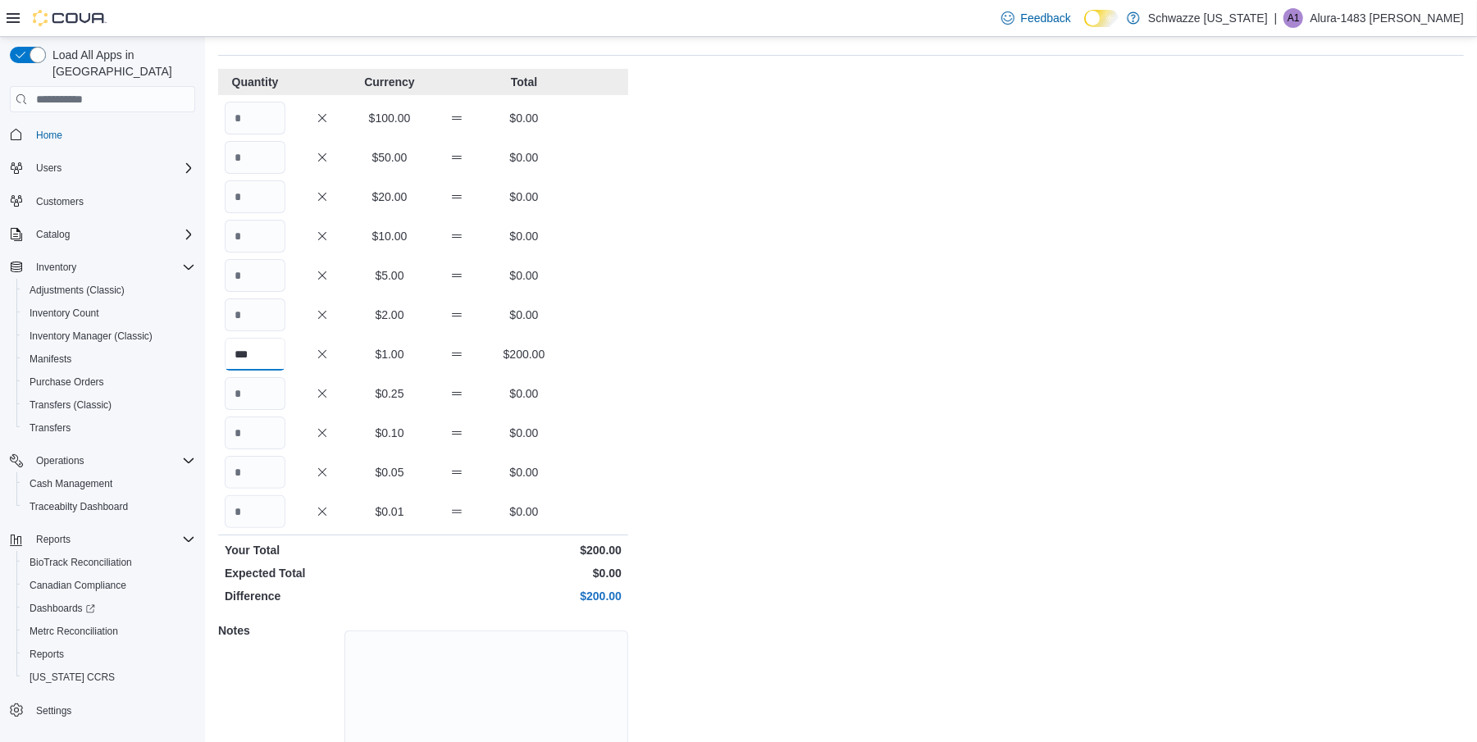
scroll to position [149, 0]
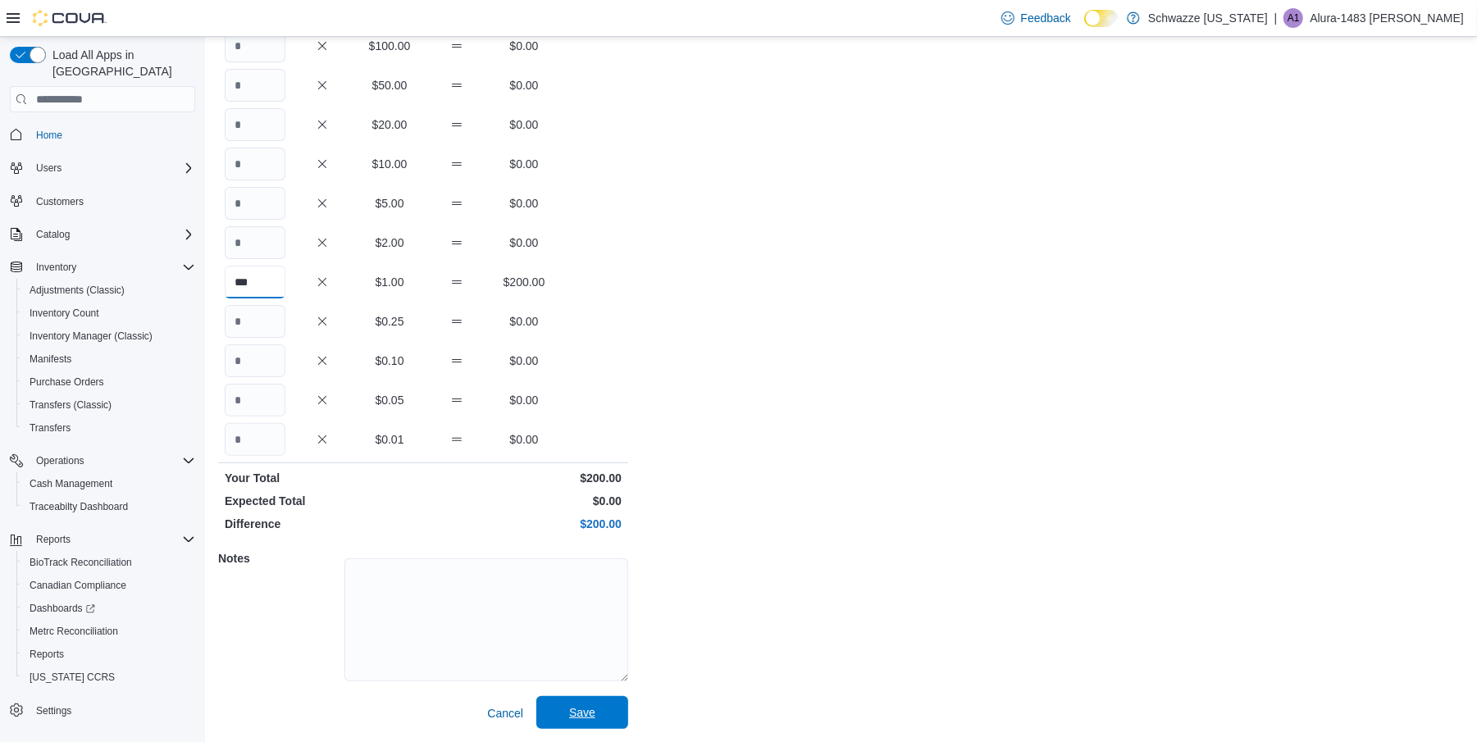
type input "***"
click at [572, 713] on span "Save" at bounding box center [582, 712] width 26 height 16
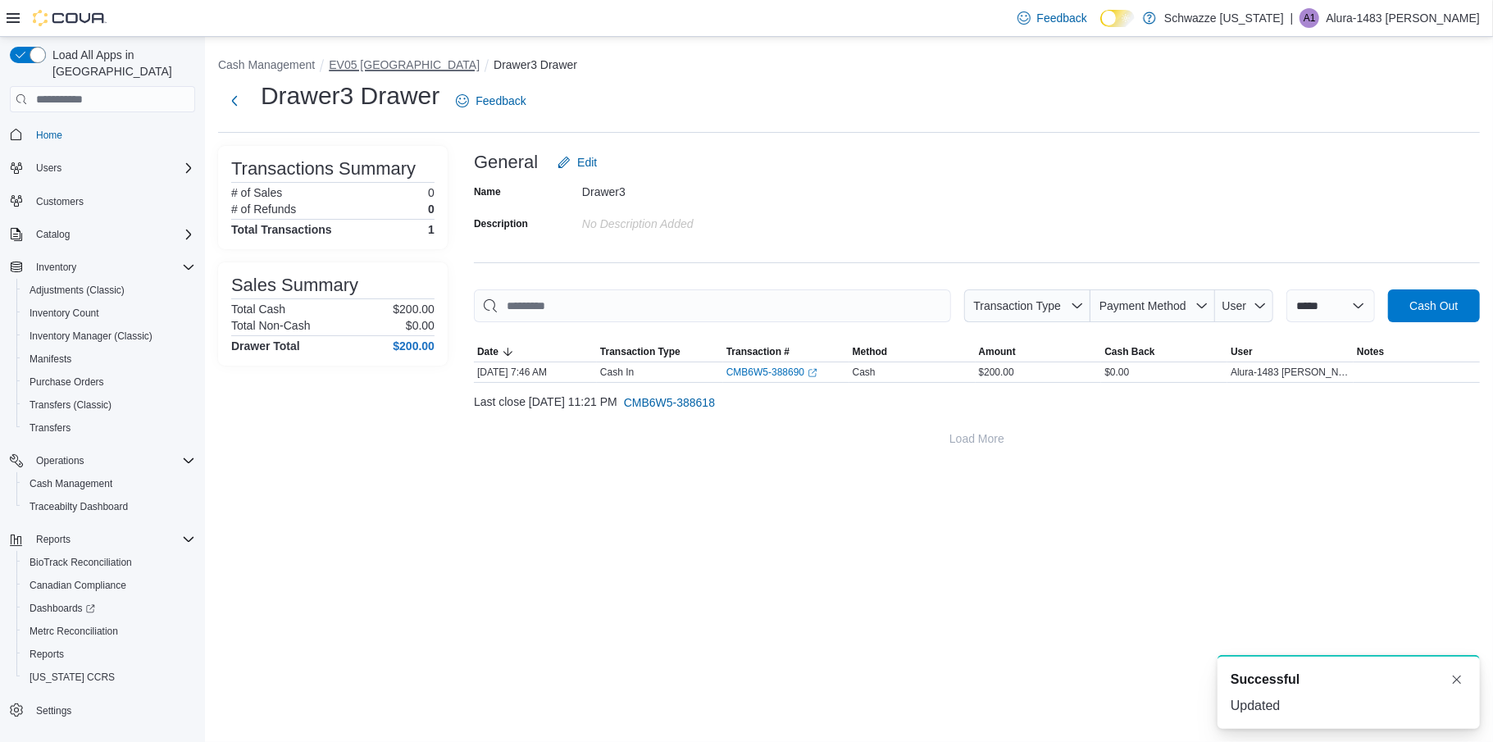
click at [380, 62] on button "EV05 Uptown" at bounding box center [404, 64] width 151 height 13
